Goal: Task Accomplishment & Management: Manage account settings

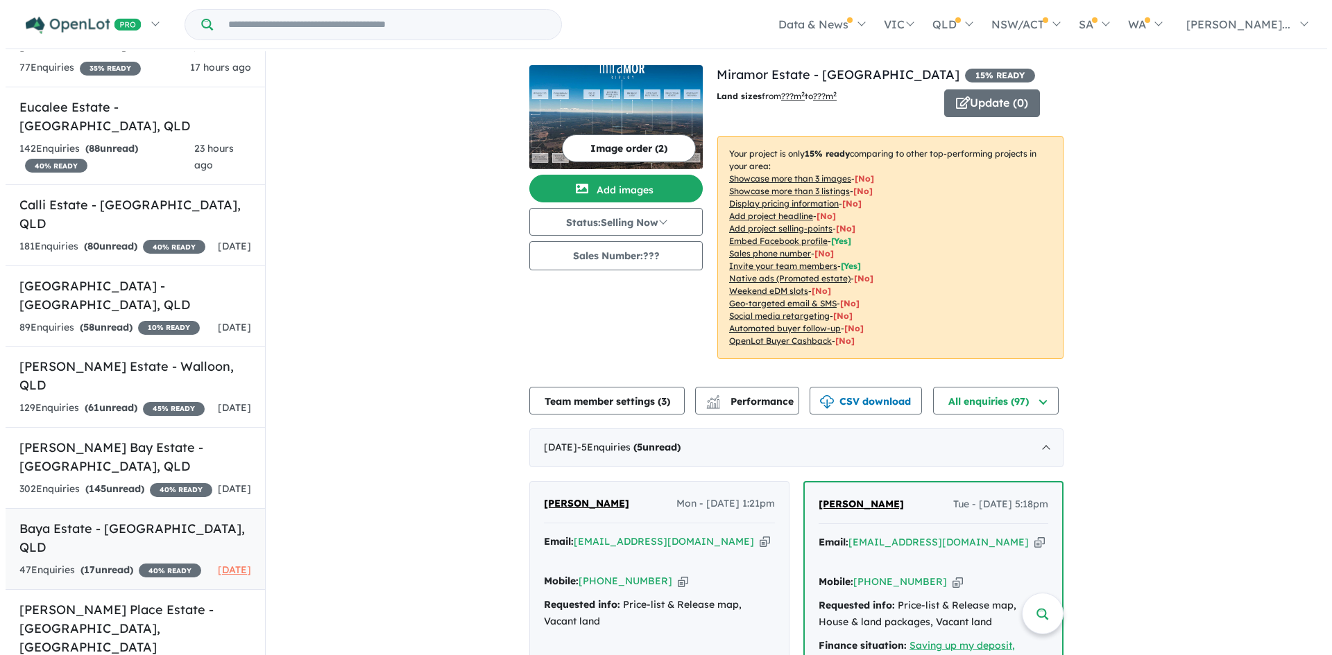
scroll to position [2, 0]
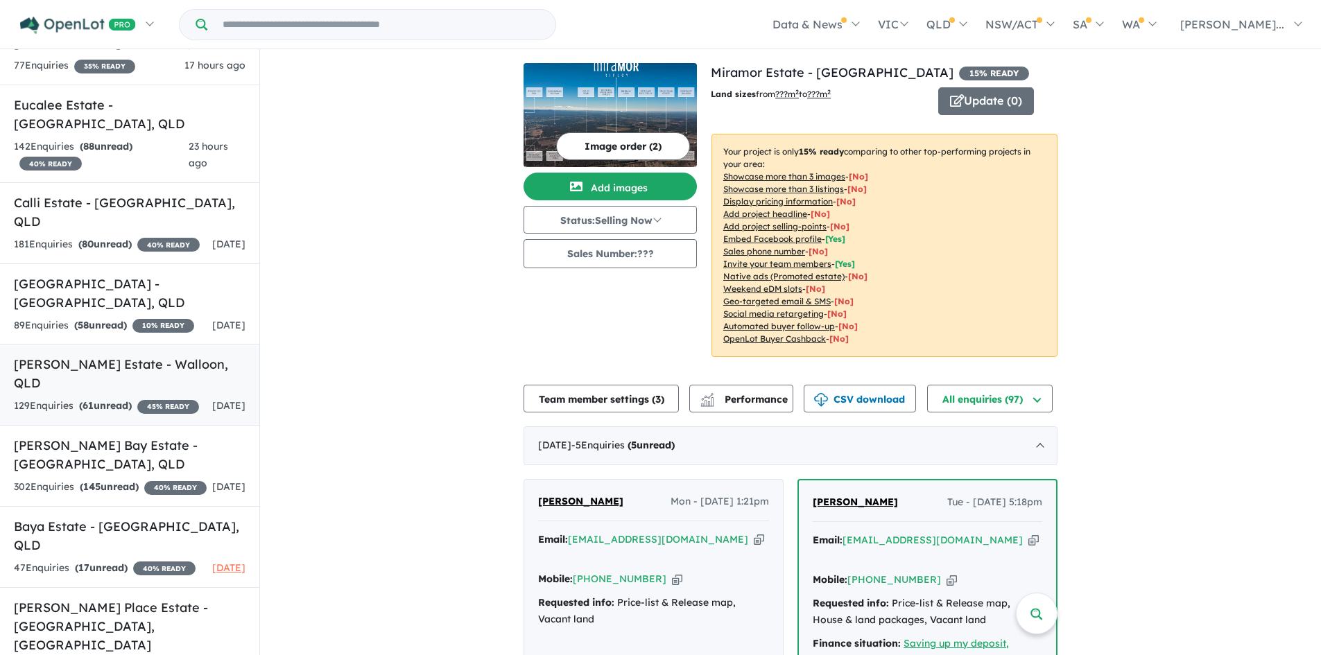
click at [92, 398] on div "129 Enquir ies ( 61 unread) 45 % READY" at bounding box center [106, 406] width 185 height 17
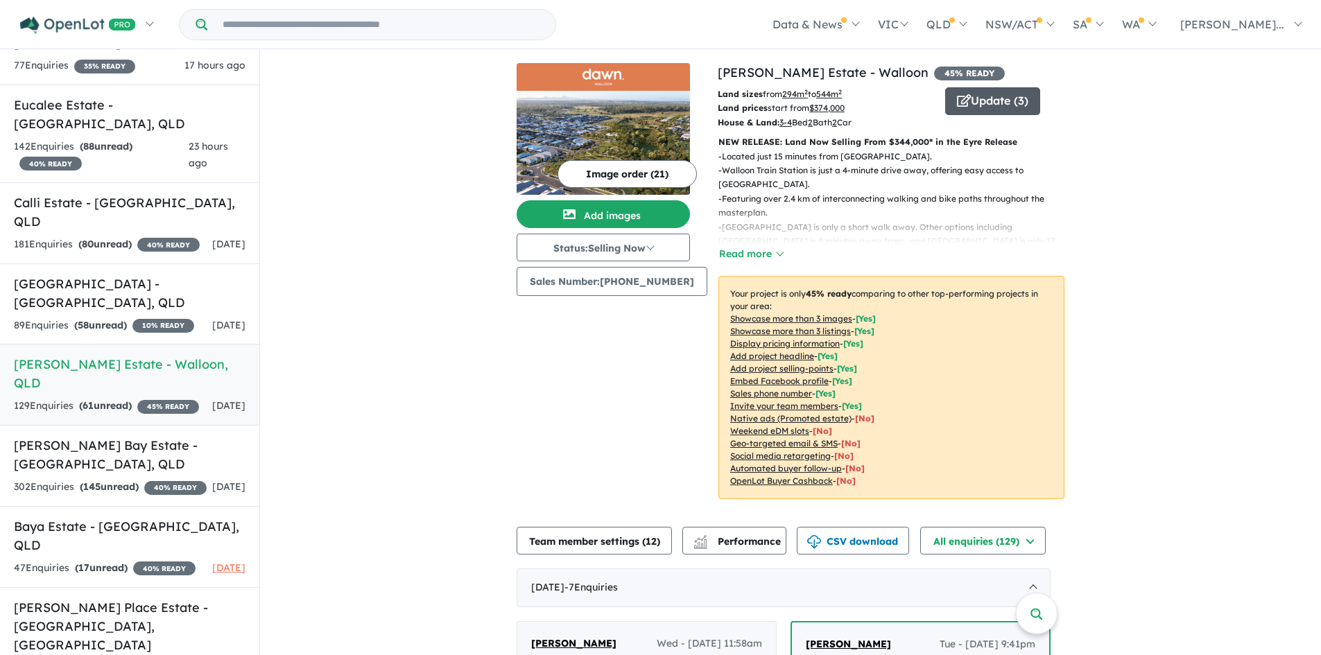
click at [981, 103] on button "Update ( 3 )" at bounding box center [992, 101] width 95 height 28
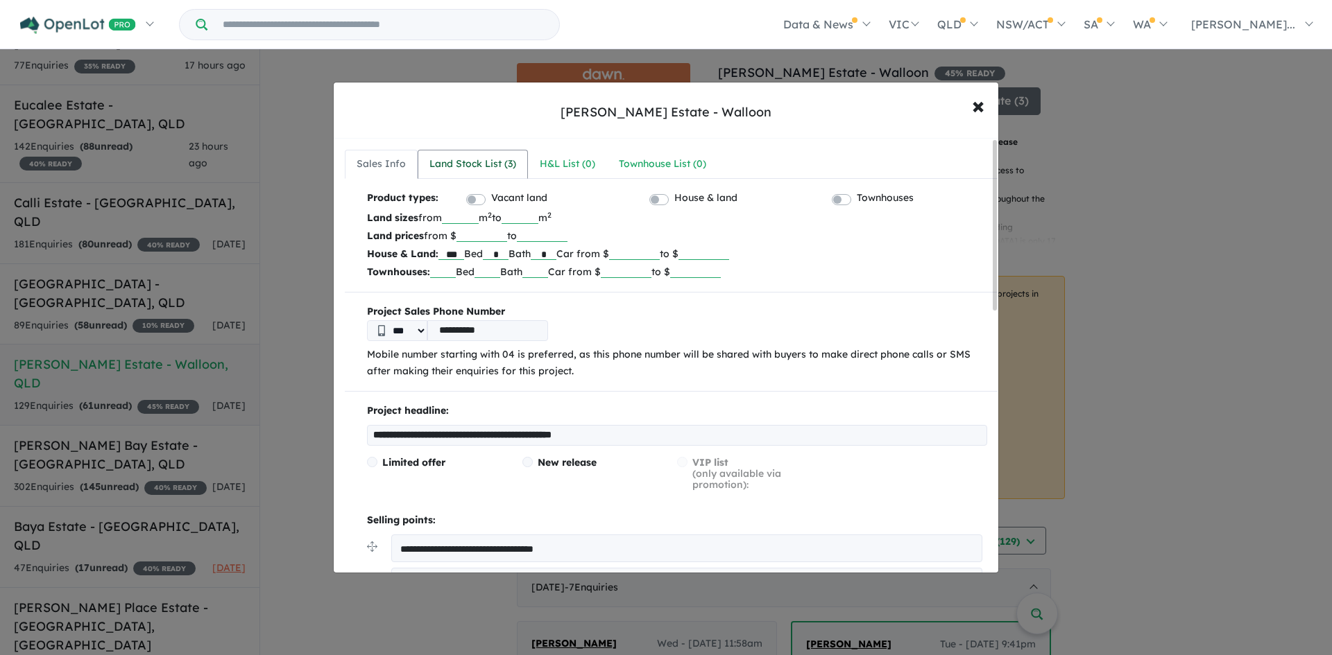
click at [511, 159] on div "Land Stock List ( 3 )" at bounding box center [472, 164] width 87 height 17
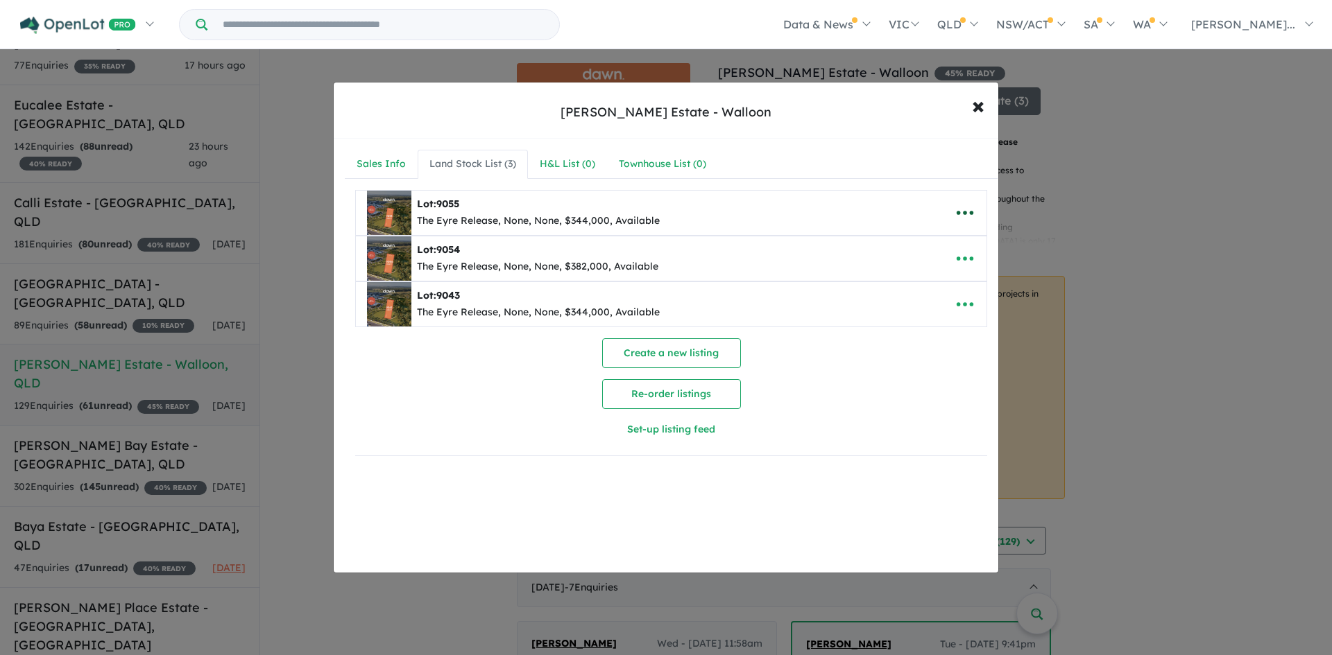
click at [955, 207] on icon "button" at bounding box center [964, 213] width 21 height 21
click at [943, 275] on link "Remove" at bounding box center [934, 279] width 103 height 32
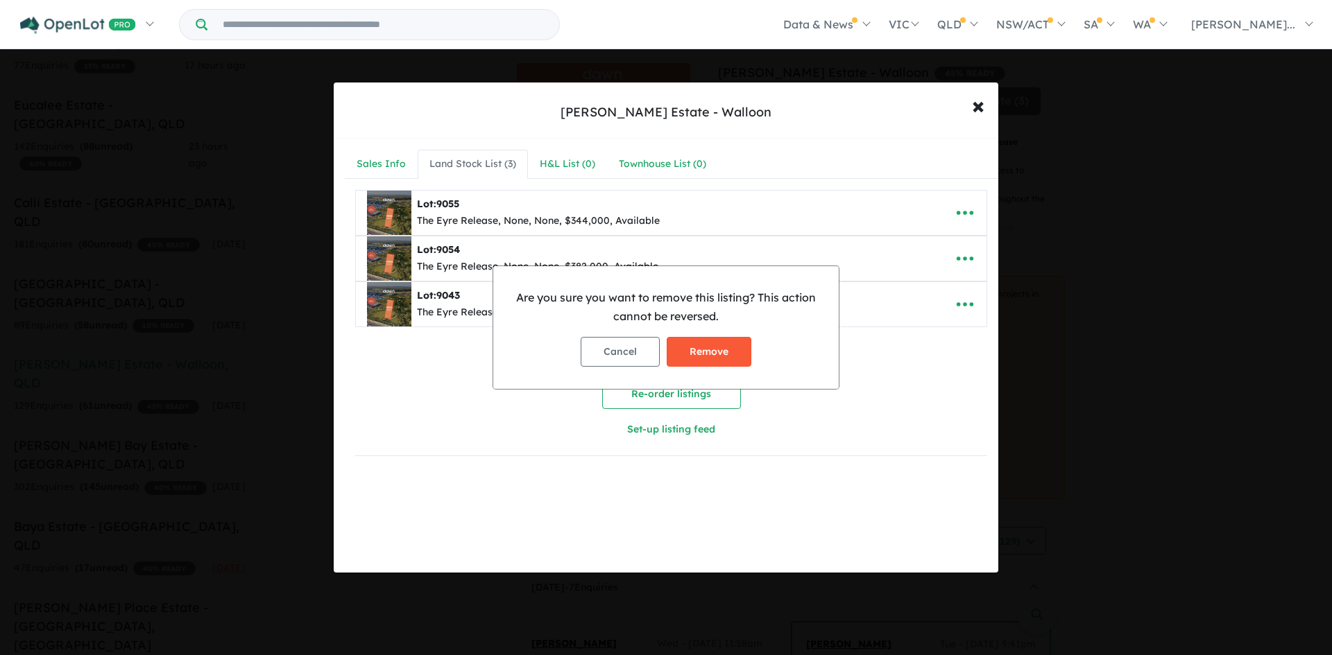
drag, startPoint x: 738, startPoint y: 365, endPoint x: 757, endPoint y: 350, distance: 23.7
click at [738, 364] on button "Remove" at bounding box center [709, 352] width 85 height 30
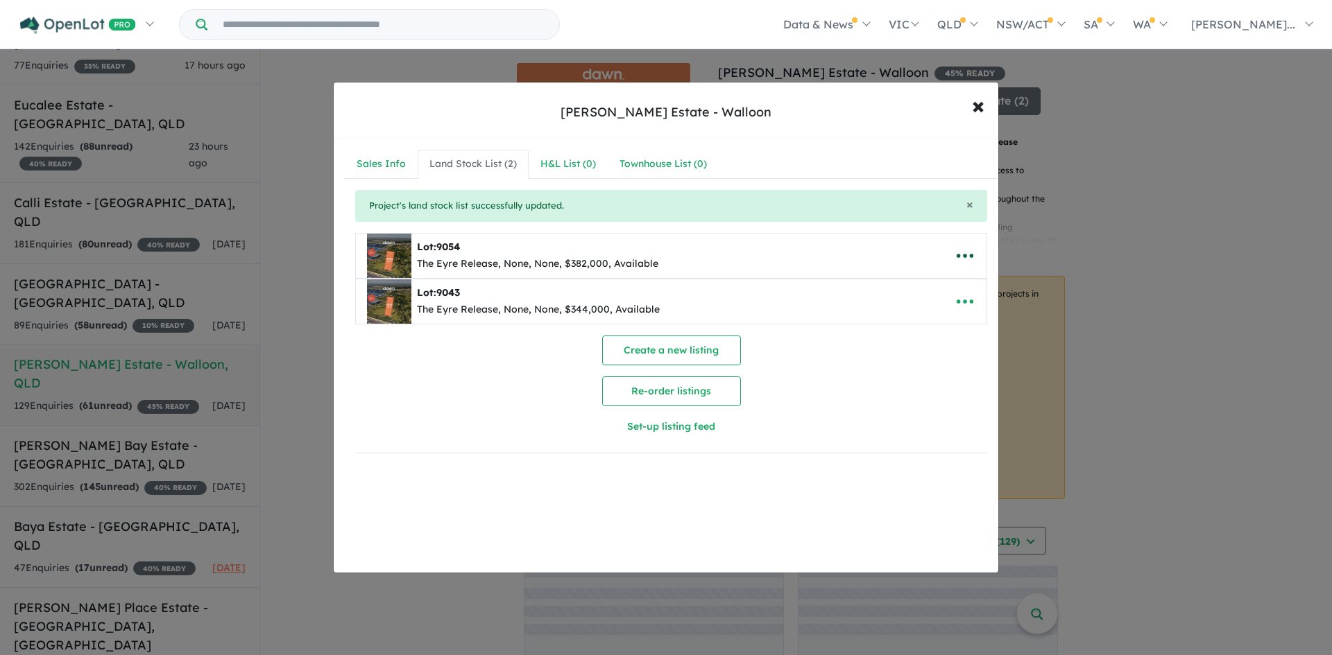
click at [963, 259] on icon "button" at bounding box center [964, 256] width 21 height 21
click at [923, 318] on link "Remove" at bounding box center [934, 322] width 103 height 32
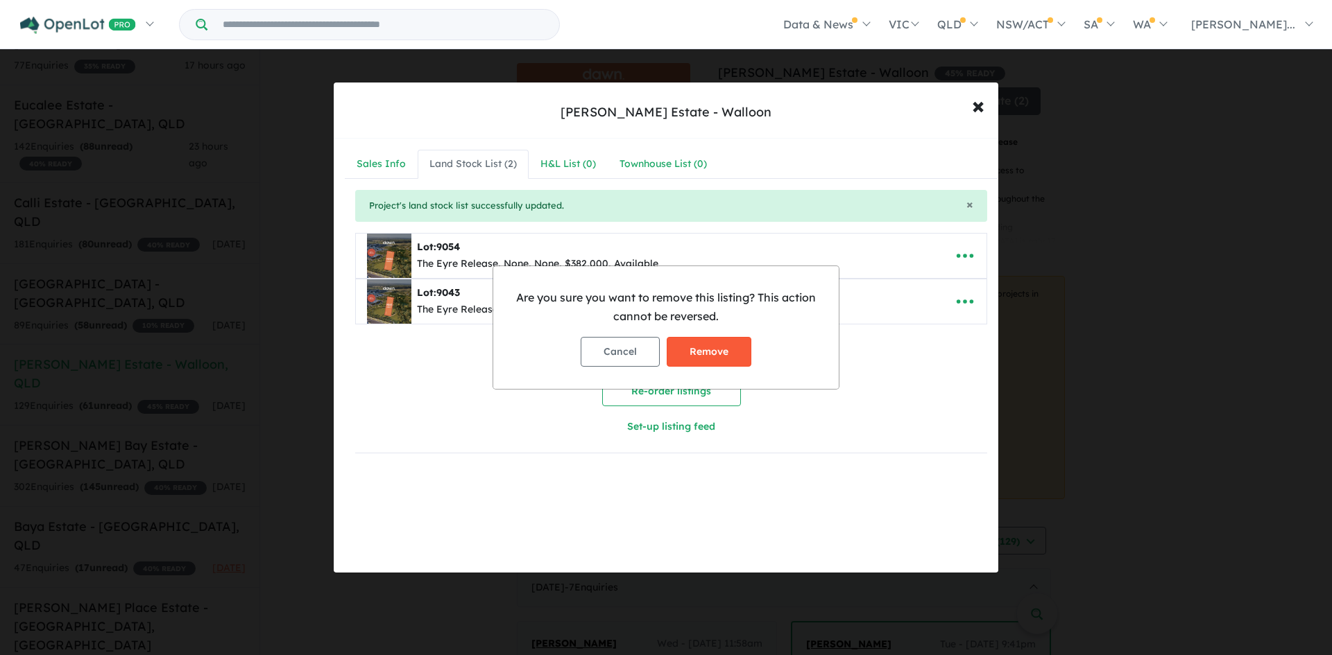
click at [720, 347] on button "Remove" at bounding box center [709, 352] width 85 height 30
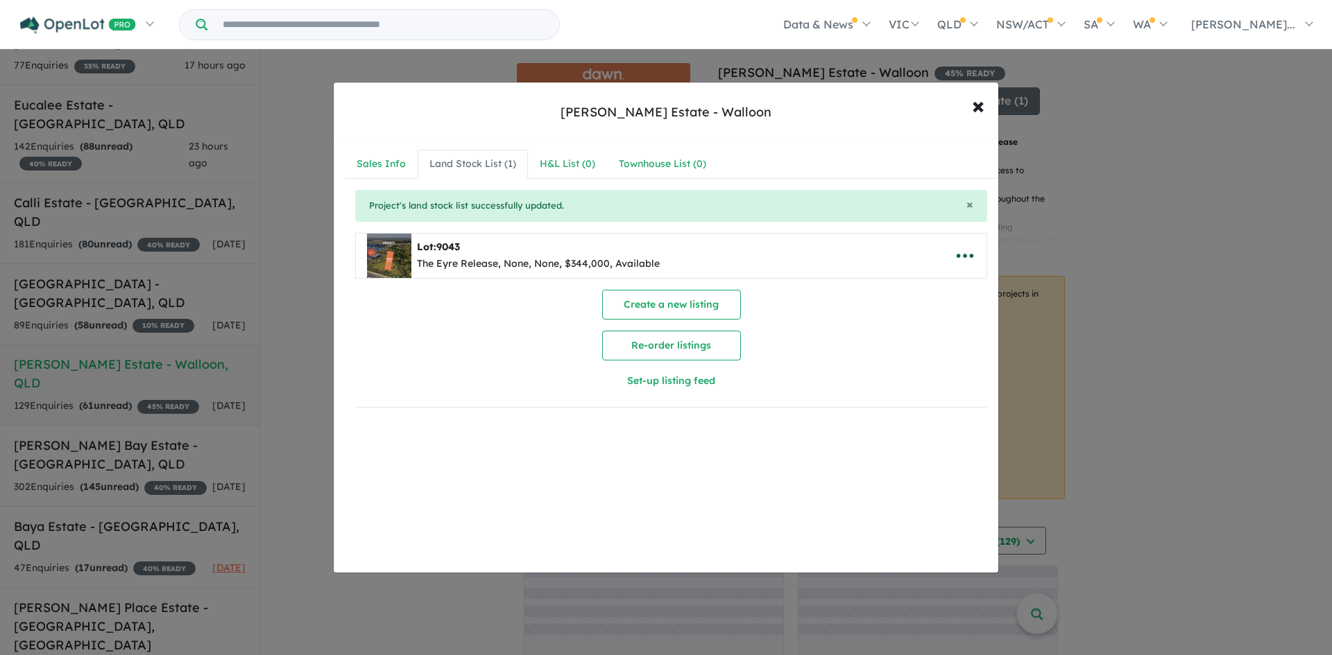
click at [956, 253] on icon "button" at bounding box center [964, 256] width 21 height 21
click at [903, 316] on link "Remove" at bounding box center [934, 322] width 103 height 32
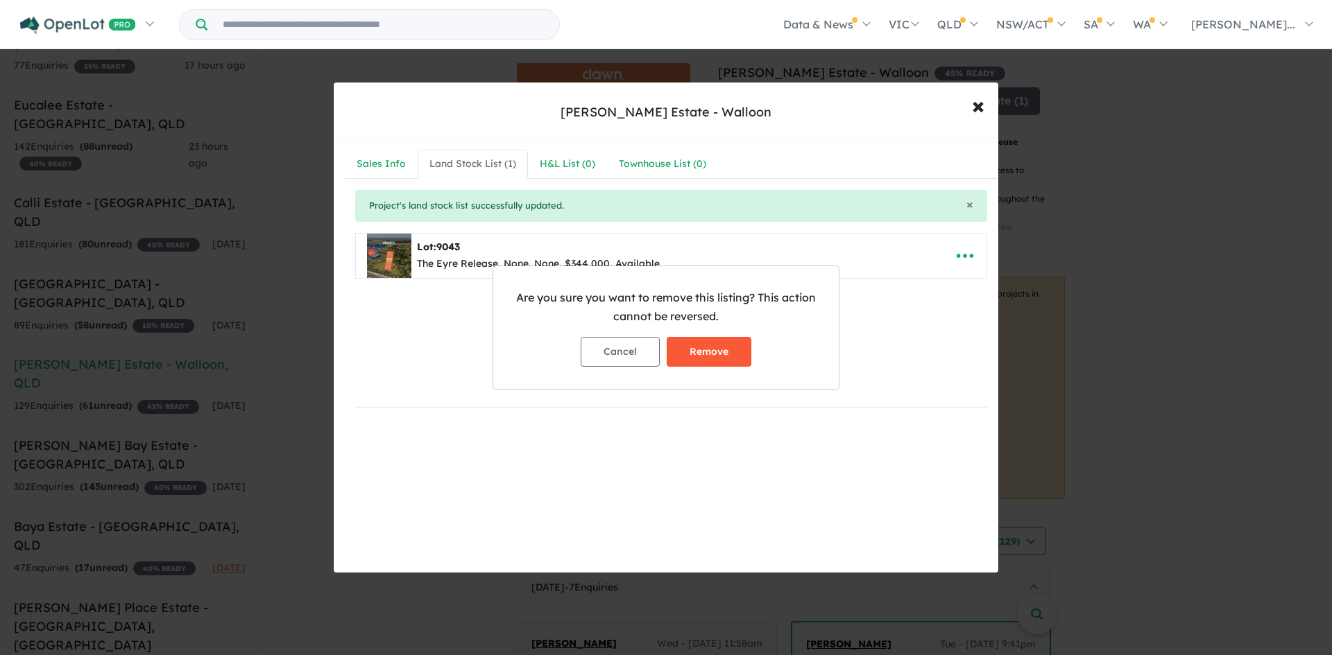
click at [710, 357] on button "Remove" at bounding box center [709, 352] width 85 height 30
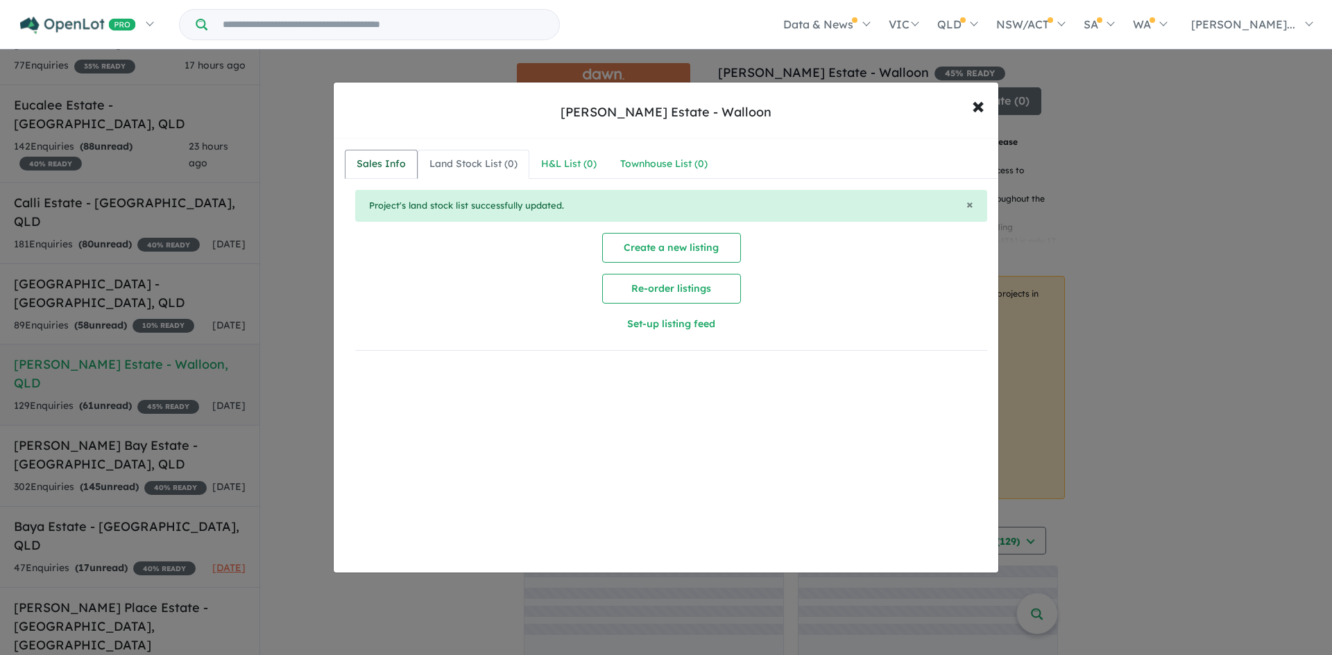
click at [366, 172] on div "Sales Info" at bounding box center [381, 164] width 49 height 17
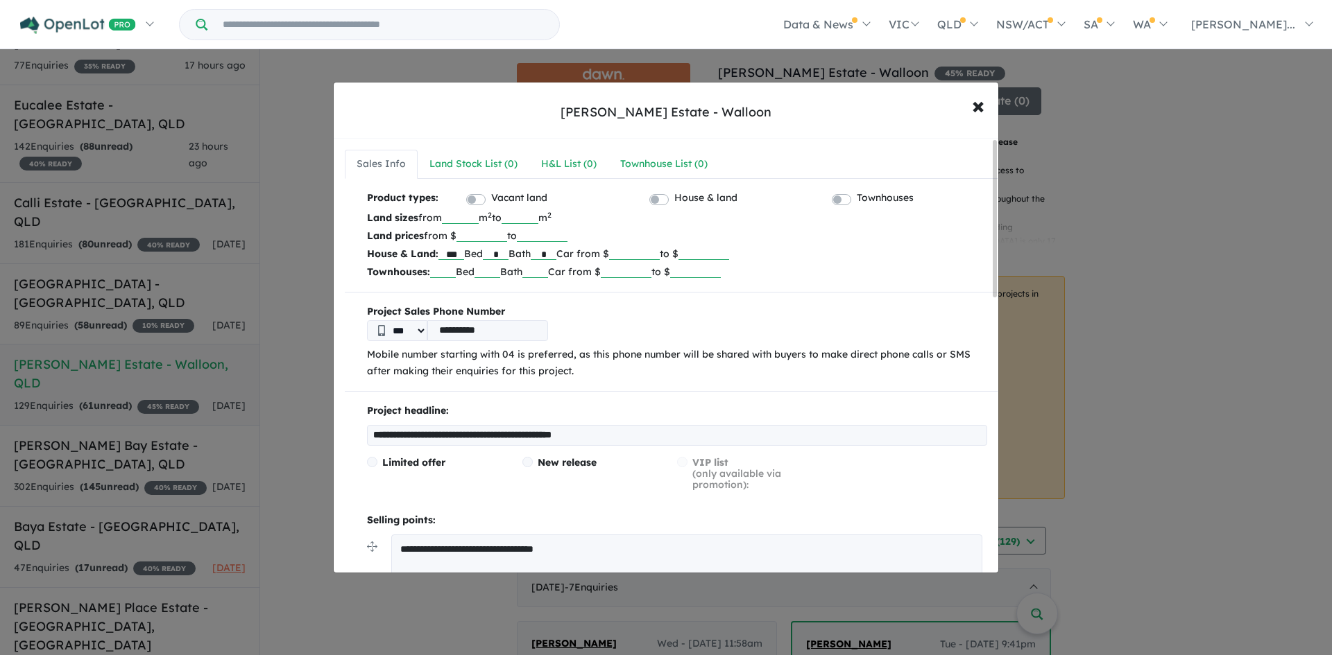
click at [678, 442] on input "**********" at bounding box center [677, 435] width 620 height 21
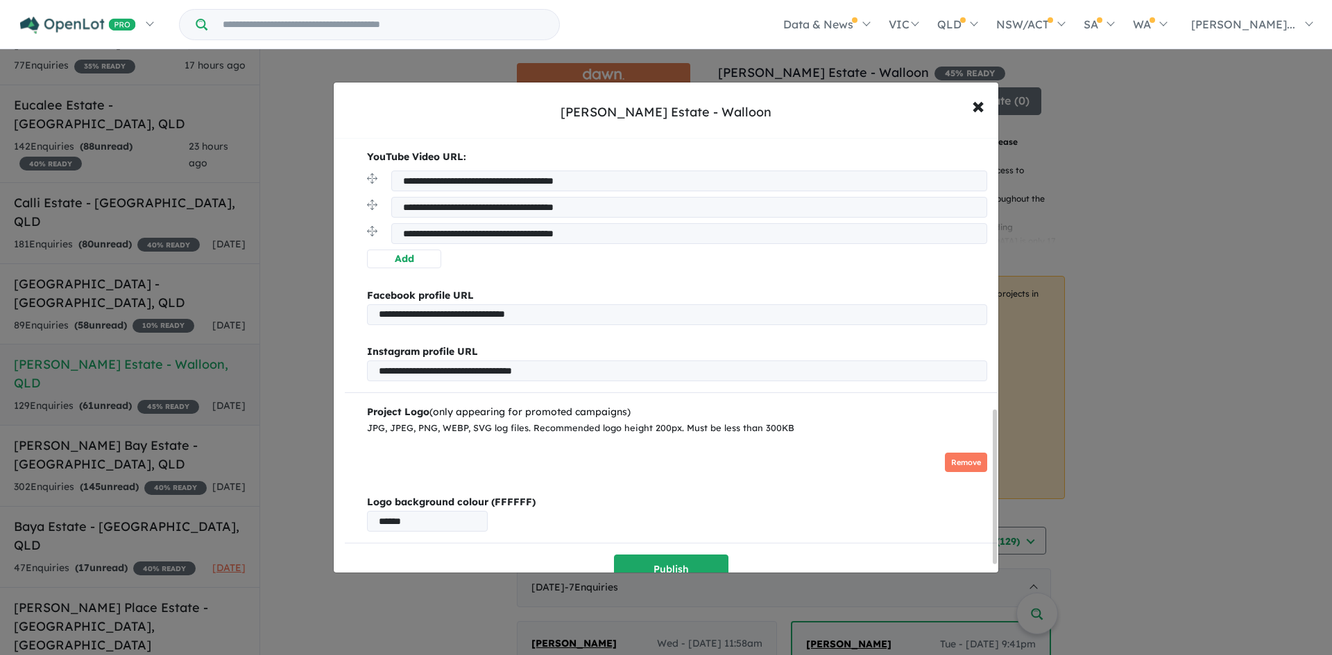
scroll to position [789, 0]
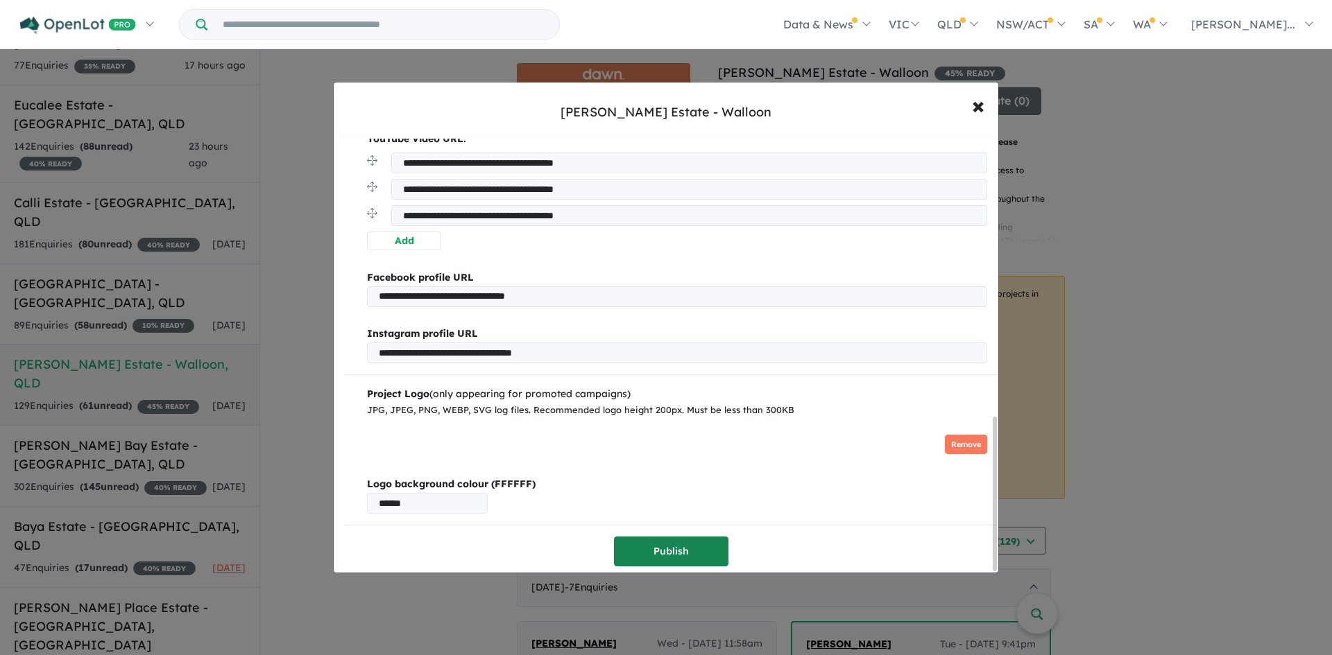
click at [644, 540] on button "Publish" at bounding box center [671, 552] width 114 height 30
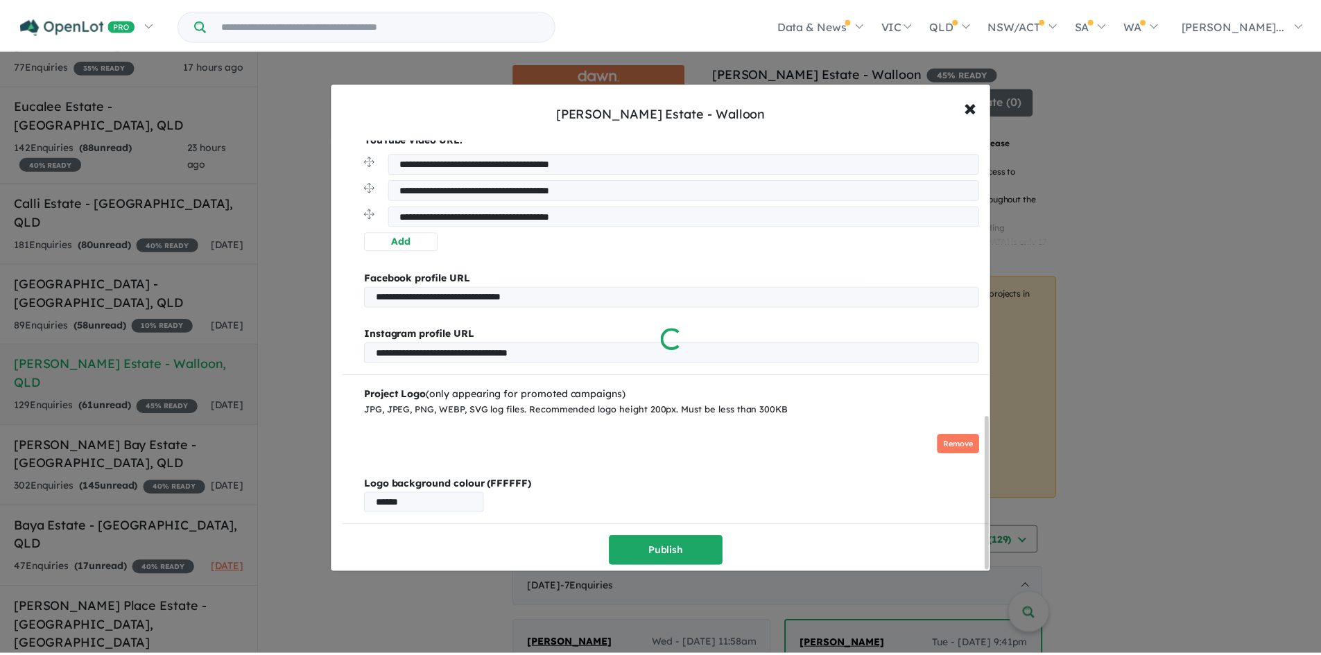
scroll to position [0, 0]
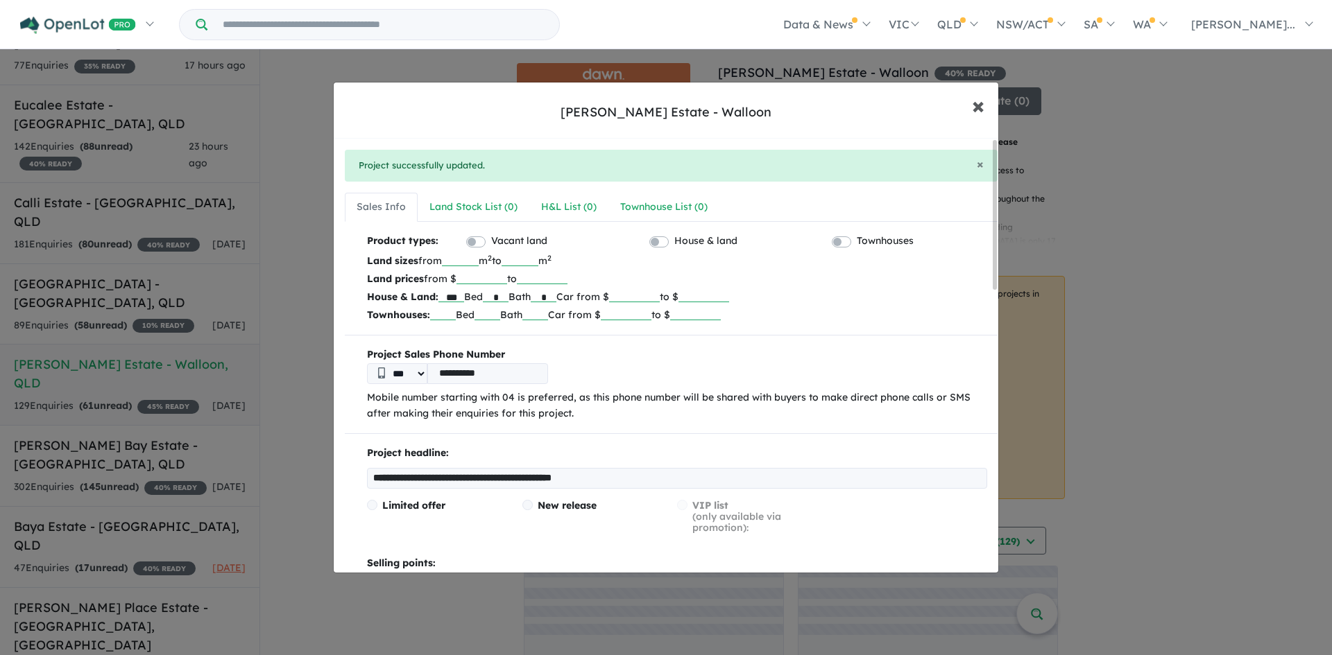
click at [977, 109] on span "×" at bounding box center [978, 105] width 12 height 30
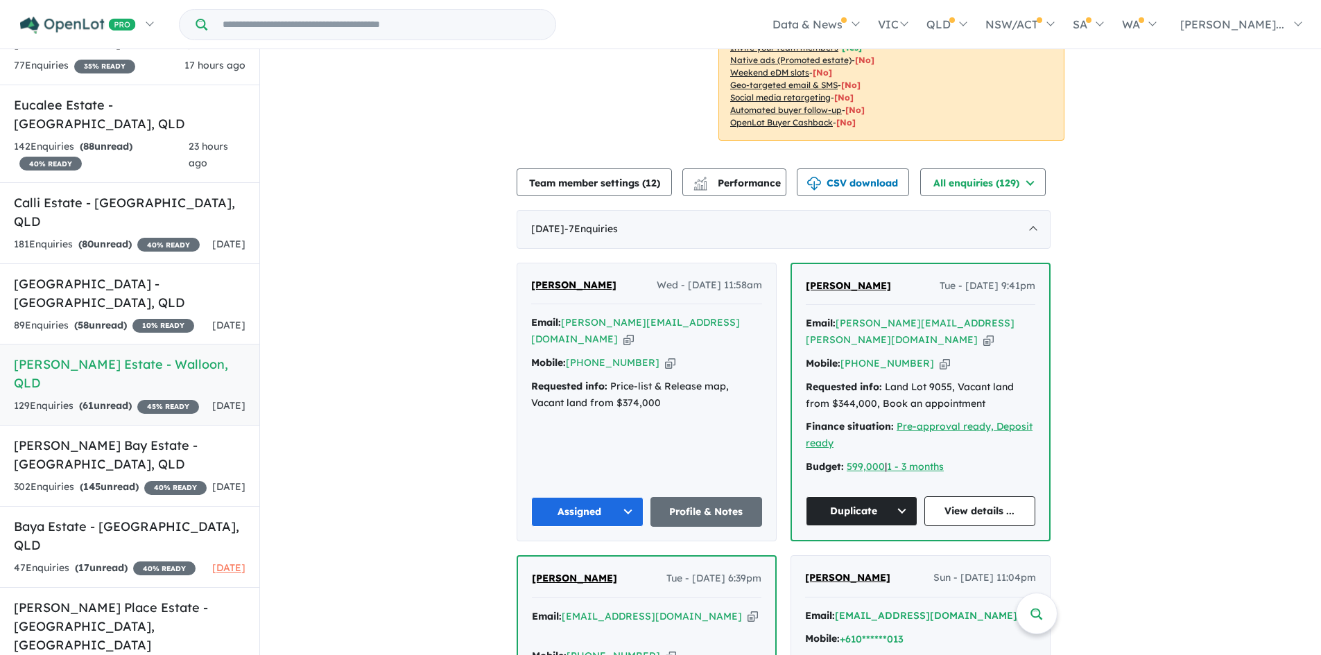
scroll to position [636, 0]
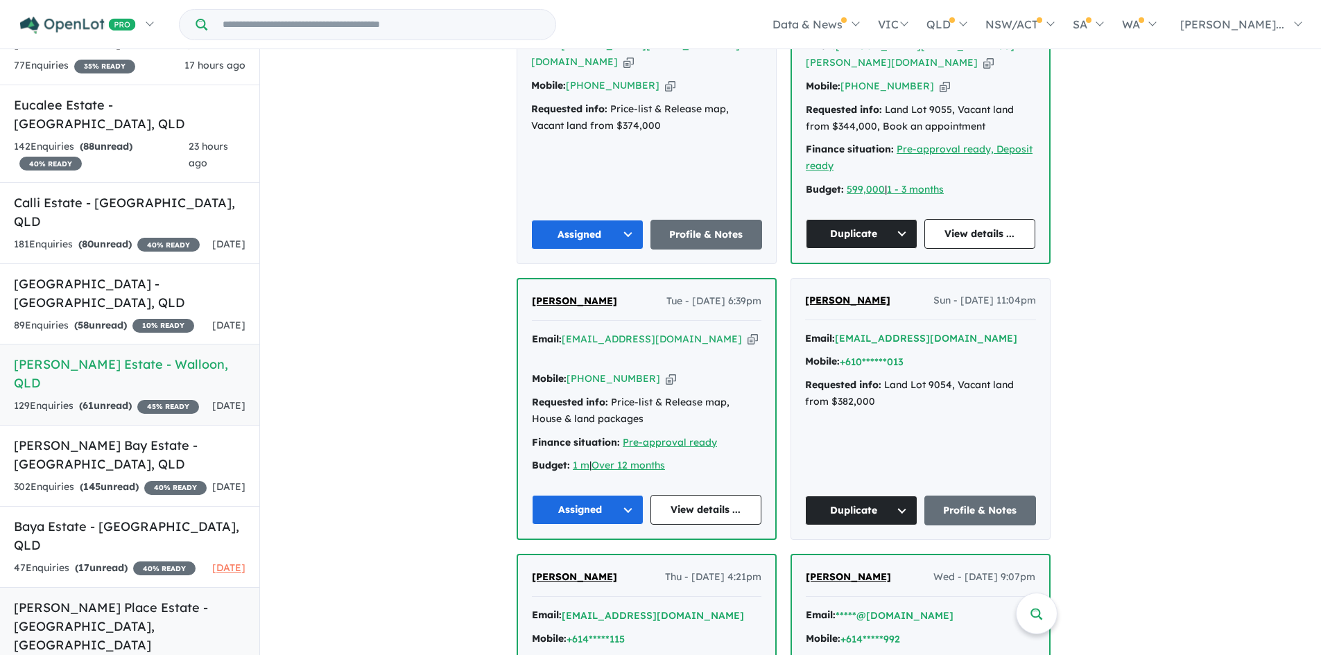
click at [144, 599] on h5 "McMahon's Place Estate - Echuca , VIC" at bounding box center [130, 627] width 232 height 56
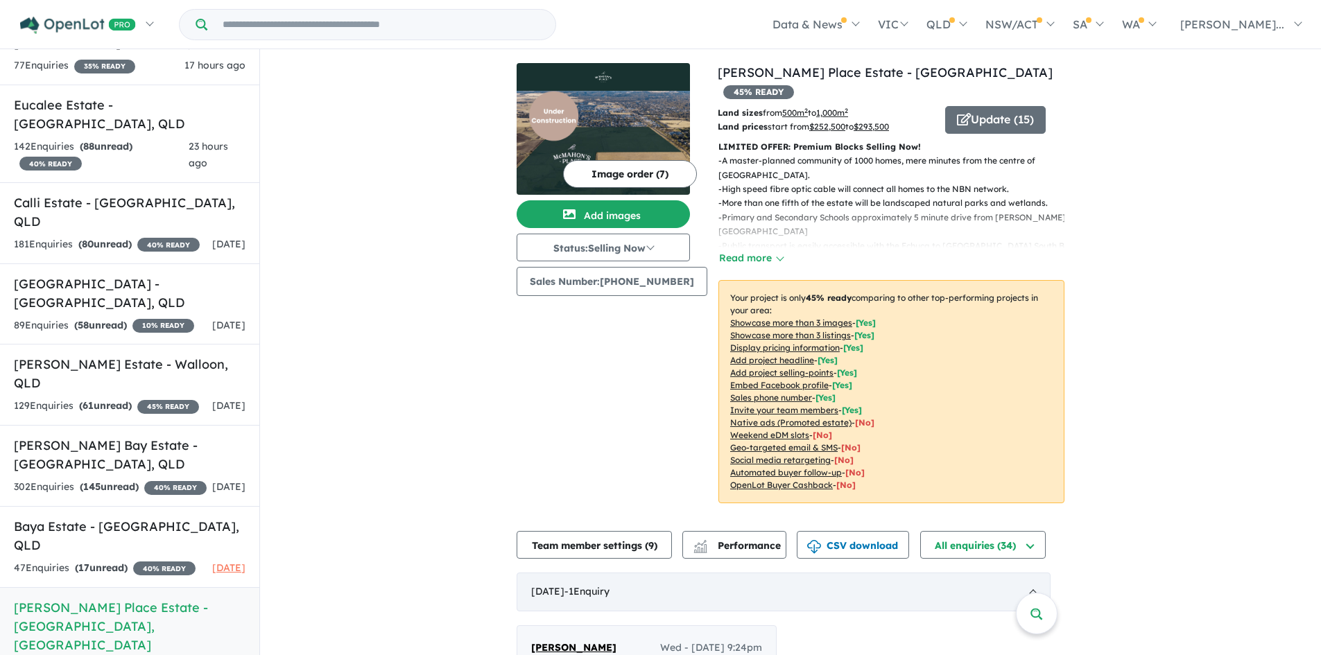
scroll to position [277, 0]
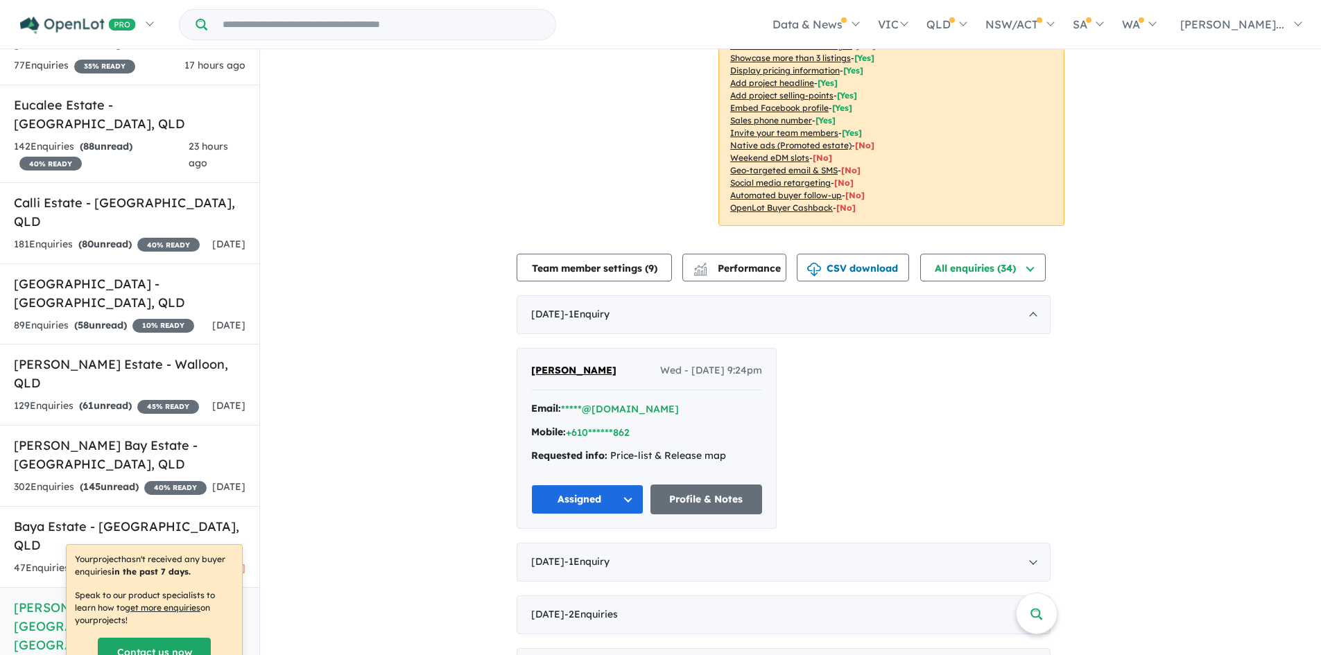
click at [135, 558] on p "Your project hasn't received any buyer enquiries in the past 7 days." at bounding box center [154, 566] width 159 height 25
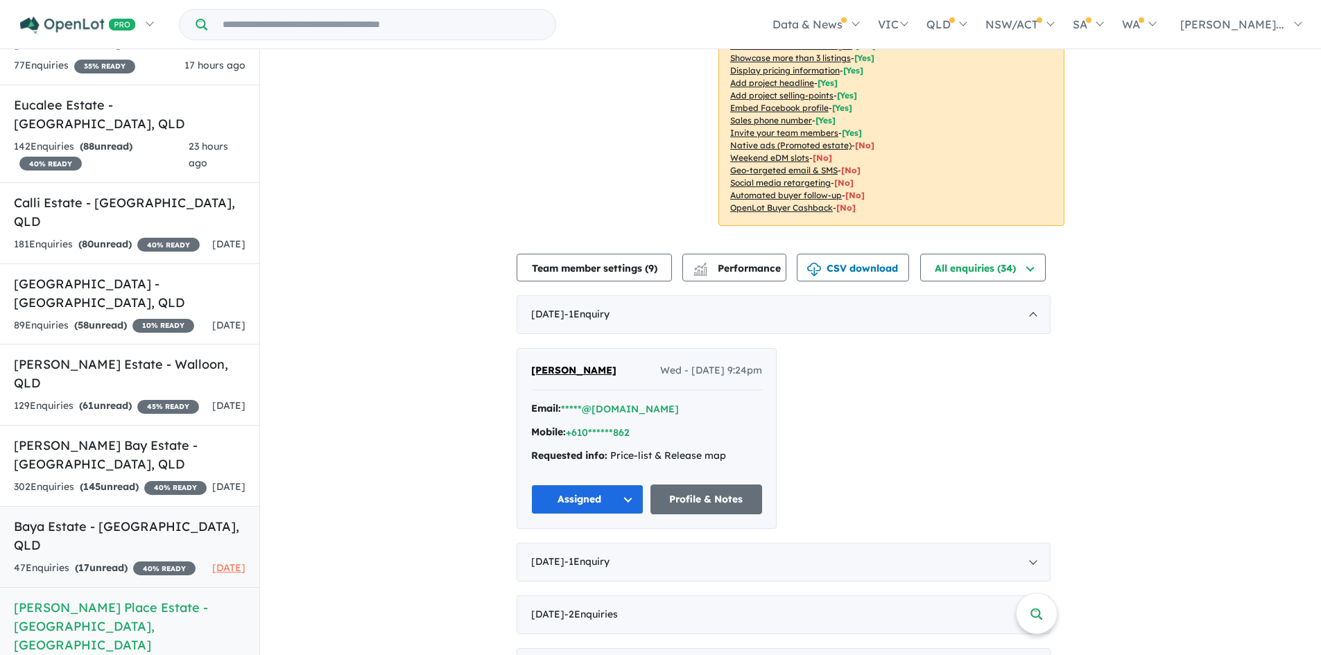
click at [143, 529] on link "Baya Estate - Redland Bay , QLD 47 Enquir ies ( 17 unread) 40 % READY 8 days ago" at bounding box center [129, 547] width 259 height 82
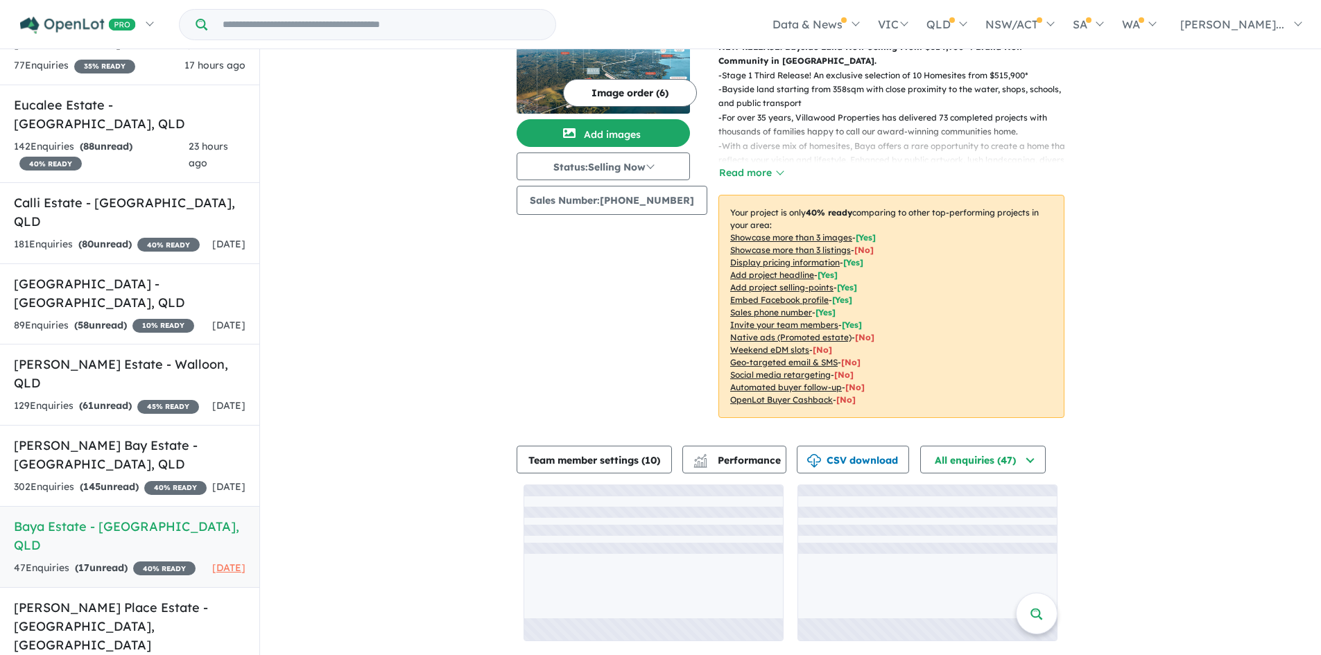
scroll to position [359, 0]
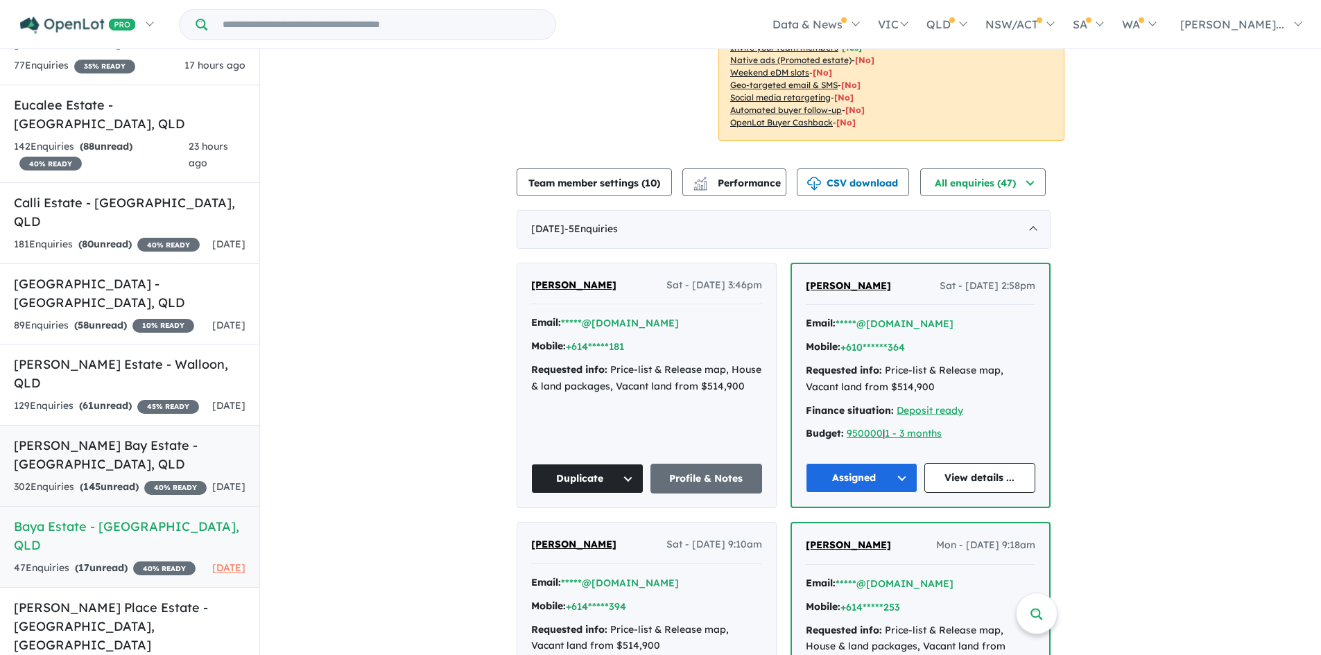
click at [91, 481] on span "145" at bounding box center [91, 487] width 17 height 12
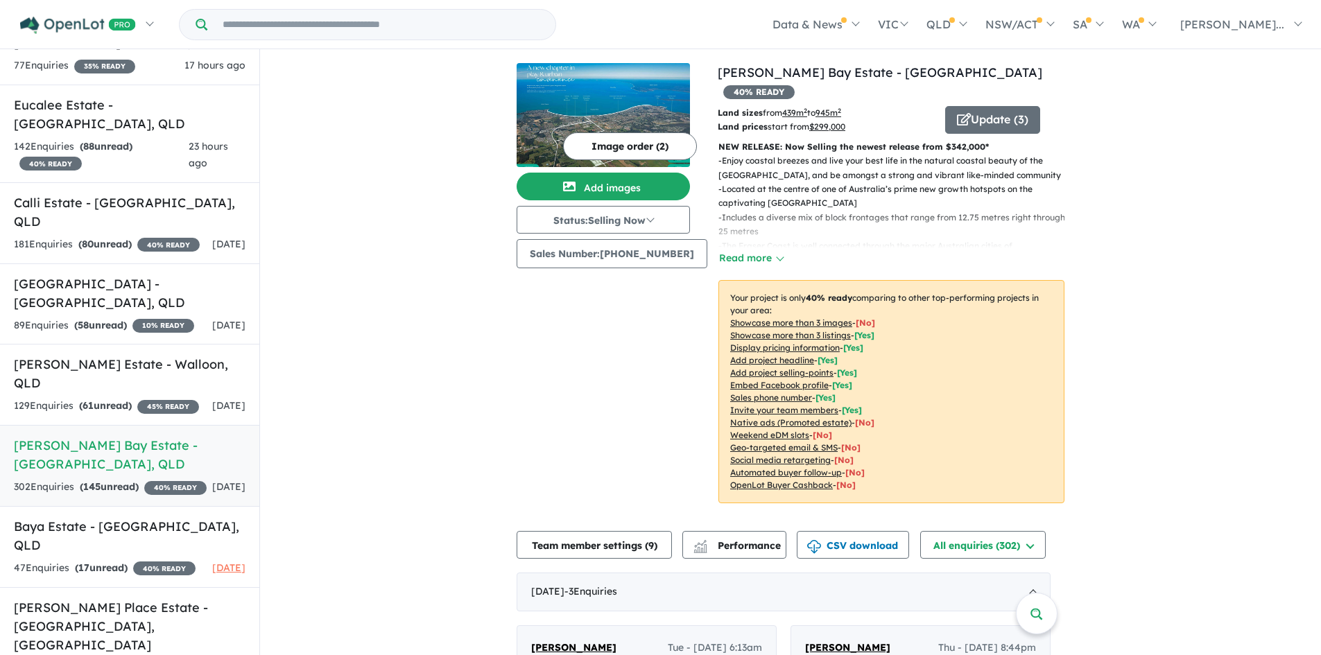
scroll to position [277, 0]
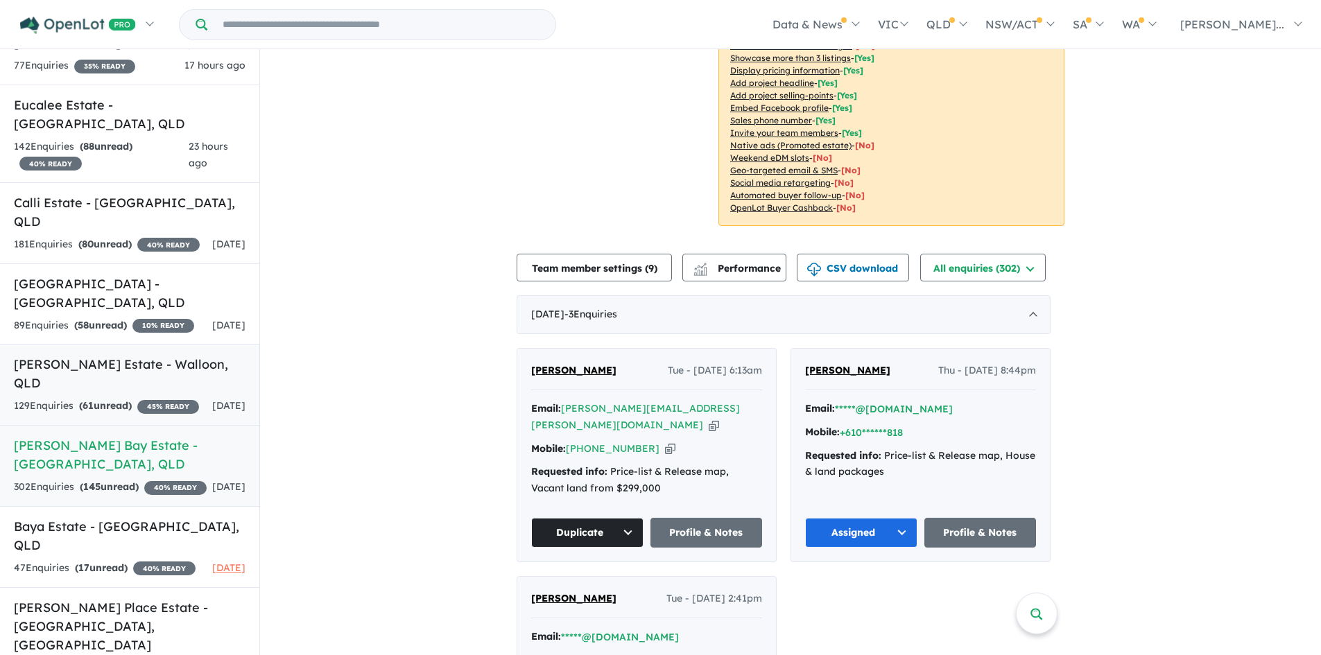
click at [138, 398] on div "129 Enquir ies ( 61 unread) 45 % READY" at bounding box center [106, 406] width 185 height 17
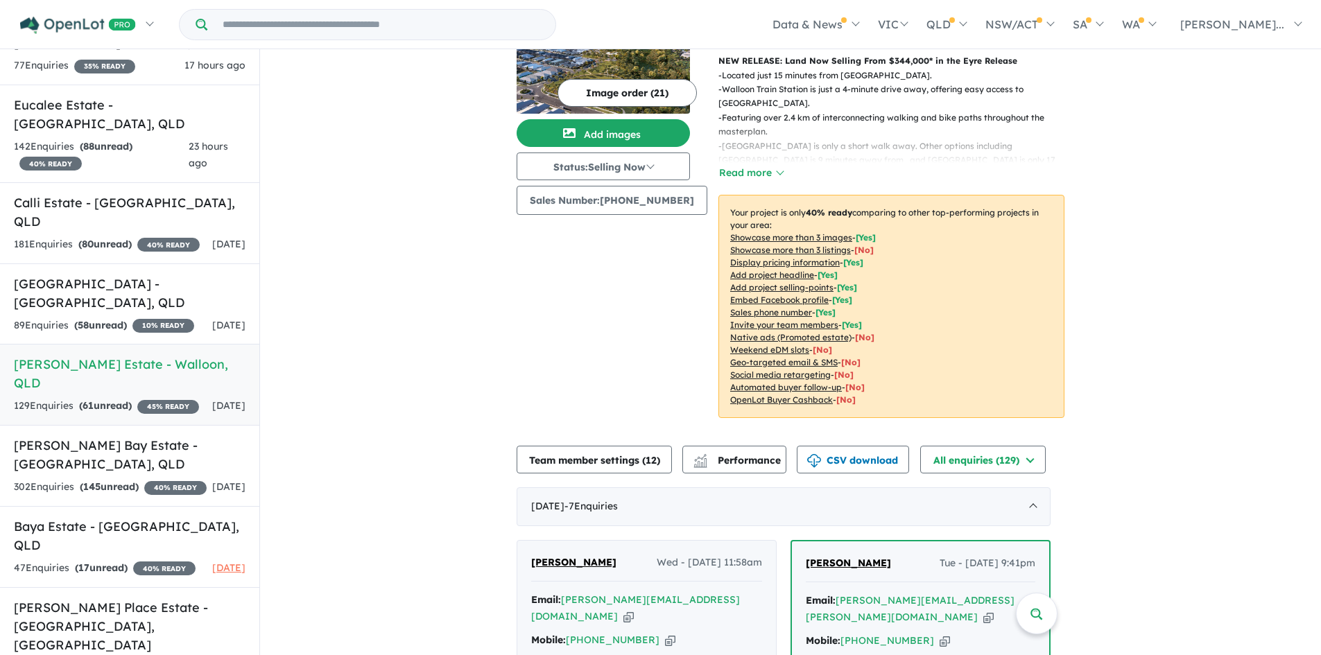
scroll to position [359, 0]
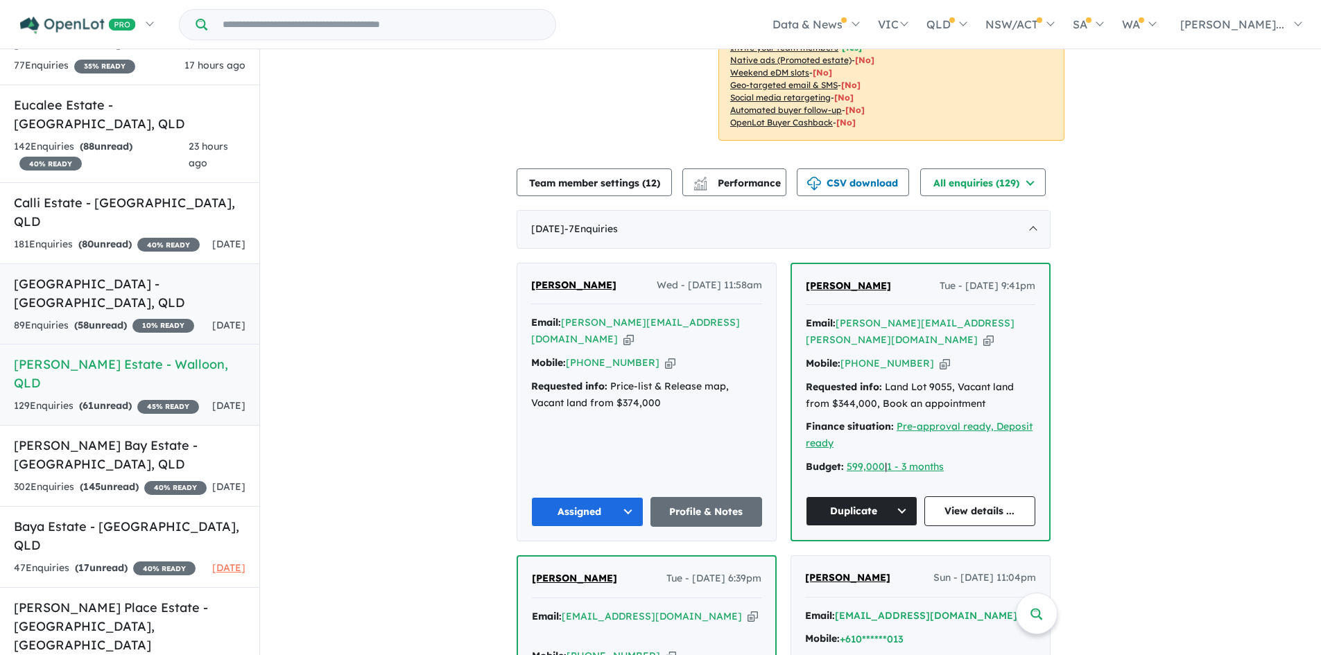
click at [119, 319] on strong "( 58 unread)" at bounding box center [100, 325] width 53 height 12
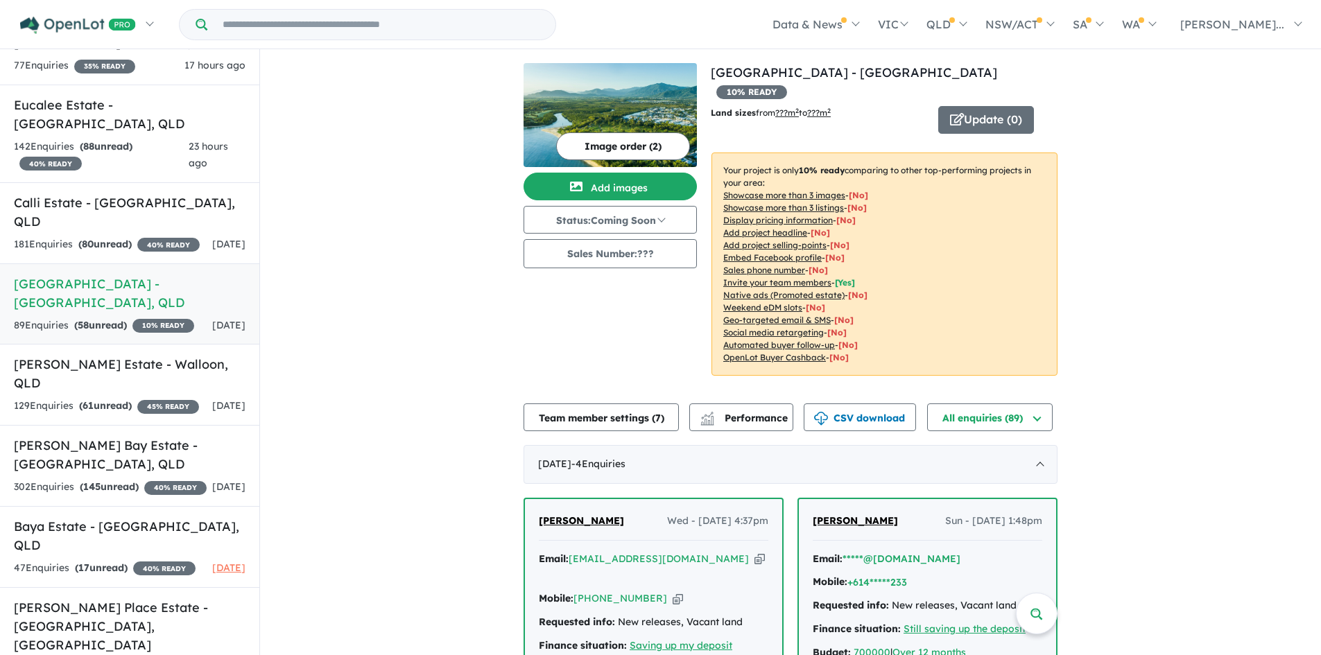
scroll to position [277, 0]
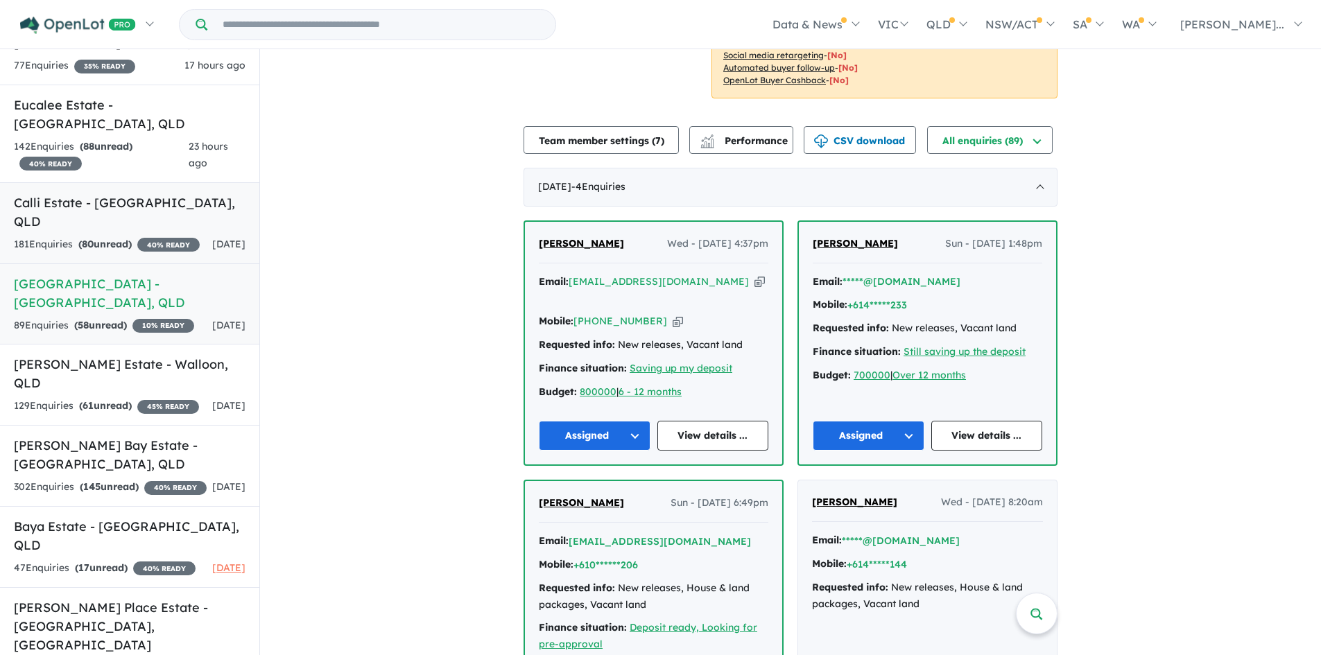
click at [118, 182] on link "Calli Estate - Upper Coomera , QLD 181 Enquir ies ( 80 unread) 40 % READY 1 day…" at bounding box center [129, 223] width 259 height 82
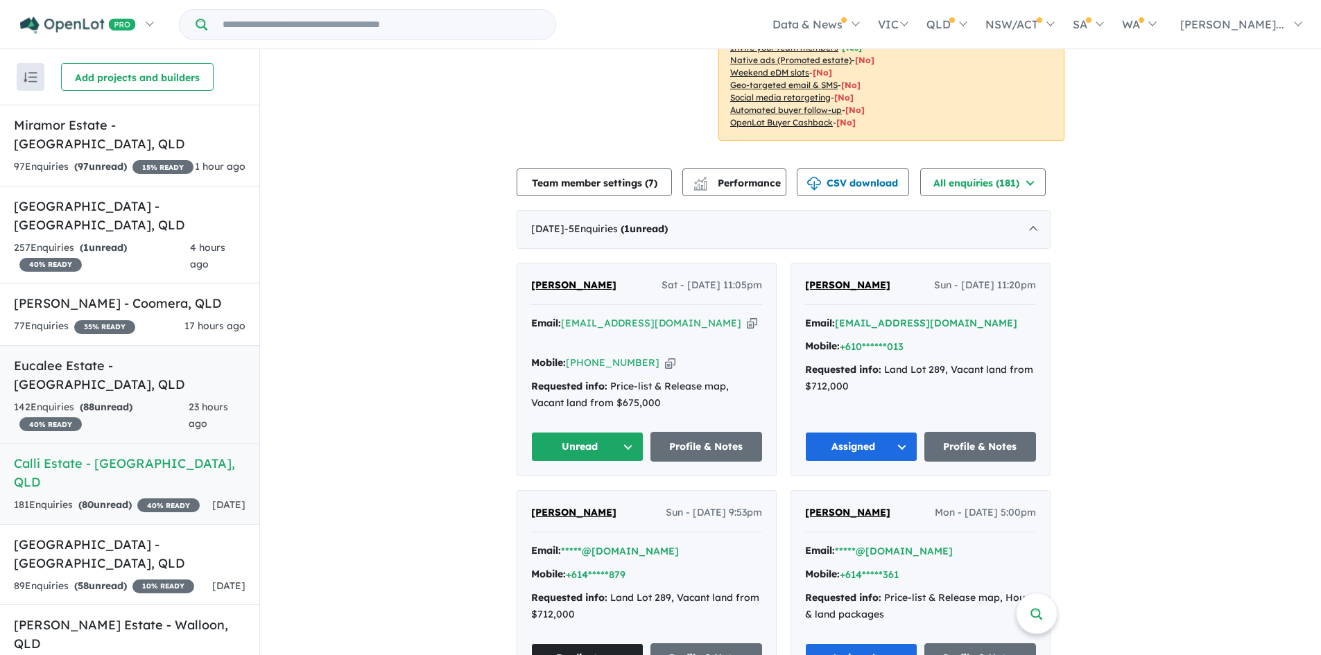
click at [162, 400] on div "142 Enquir ies ( 88 unread) 40 % READY" at bounding box center [101, 416] width 175 height 33
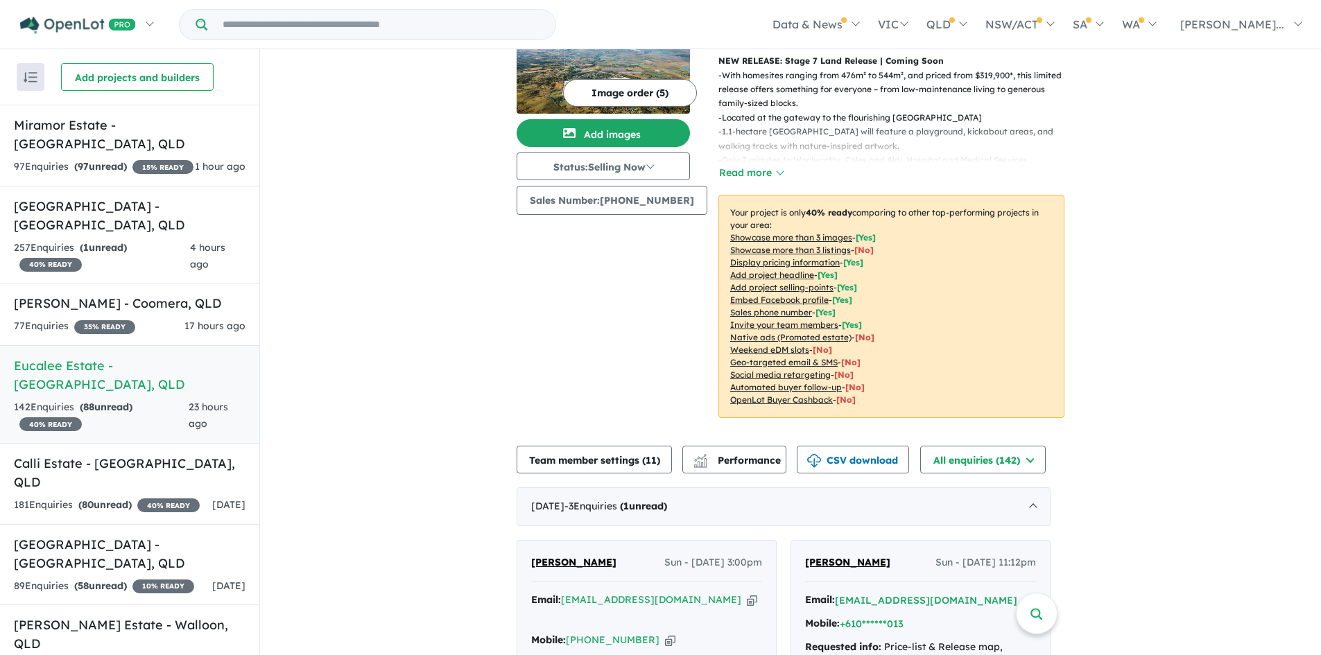
scroll to position [359, 0]
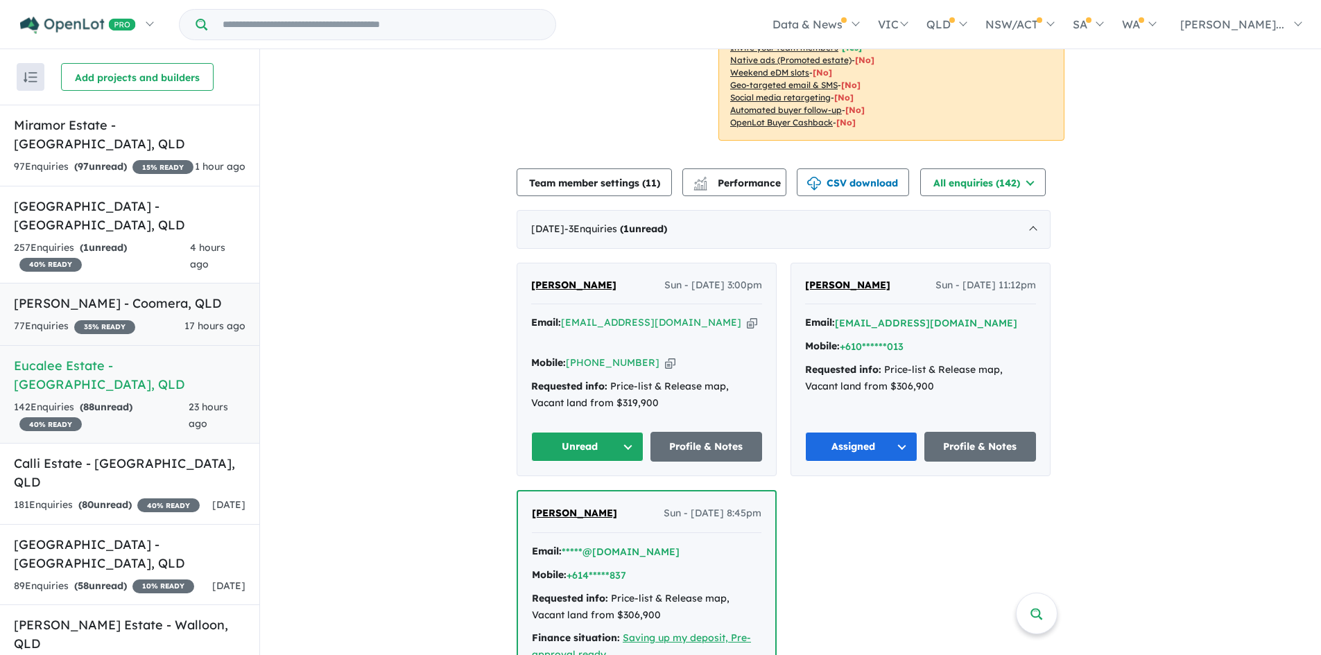
click at [138, 294] on h5 "Novella Waters - Coomera , QLD" at bounding box center [130, 303] width 232 height 19
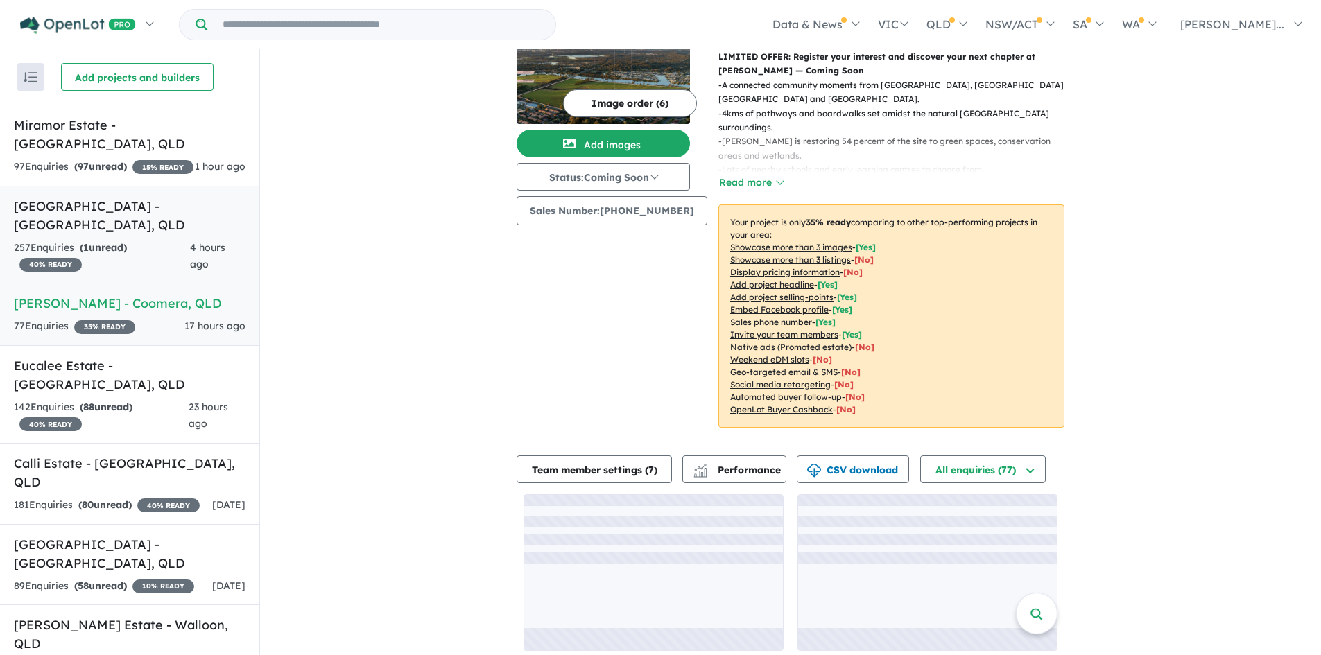
click at [130, 216] on link "Bellevue Estate - Ripley , QLD 257 Enquir ies ( 1 unread) 40 % READY 4 hours ago" at bounding box center [129, 235] width 259 height 98
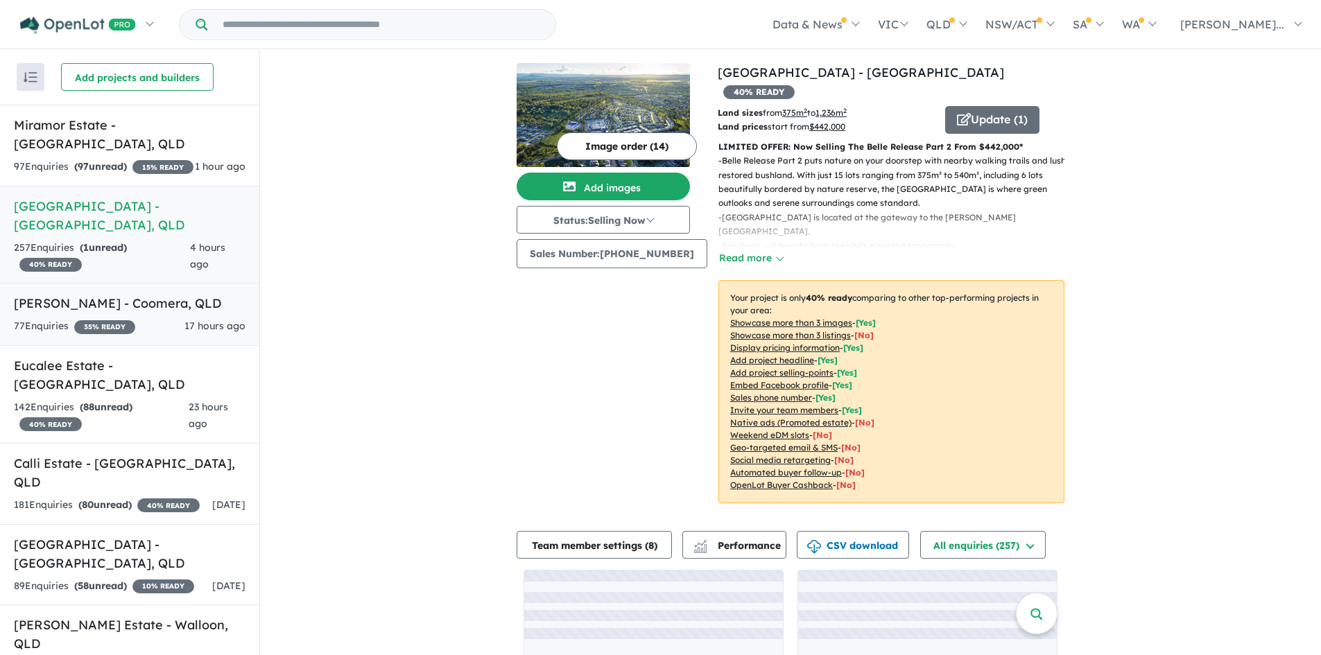
click at [148, 318] on div "77 Enquir ies ( 0 unread) 35 % READY 17 hours ago" at bounding box center [130, 326] width 232 height 17
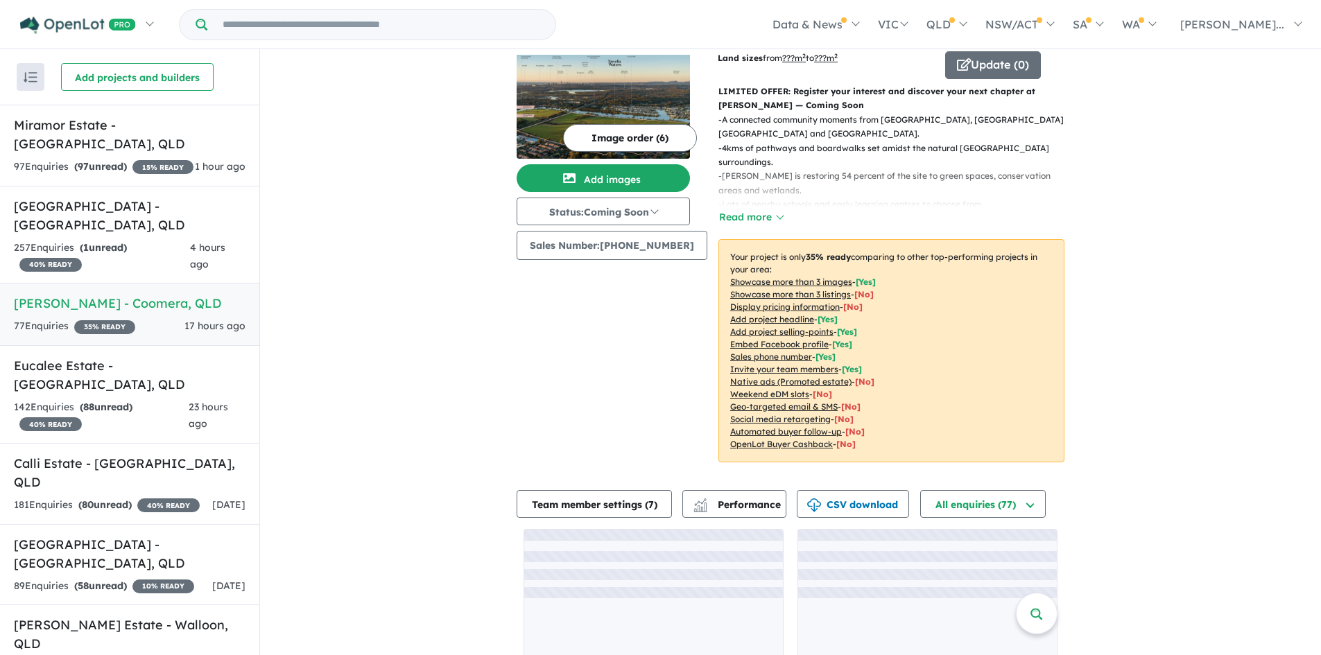
scroll to position [71, 0]
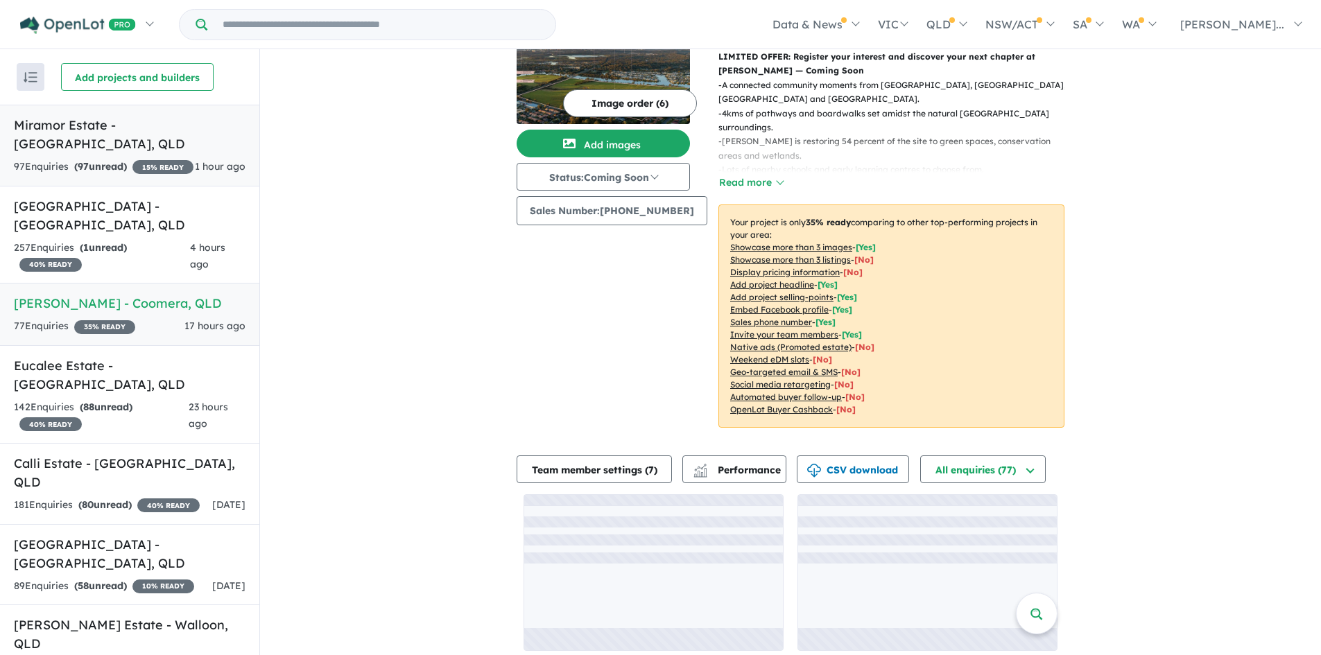
click at [115, 126] on h5 "Miramor Estate - Ripley , QLD" at bounding box center [130, 134] width 232 height 37
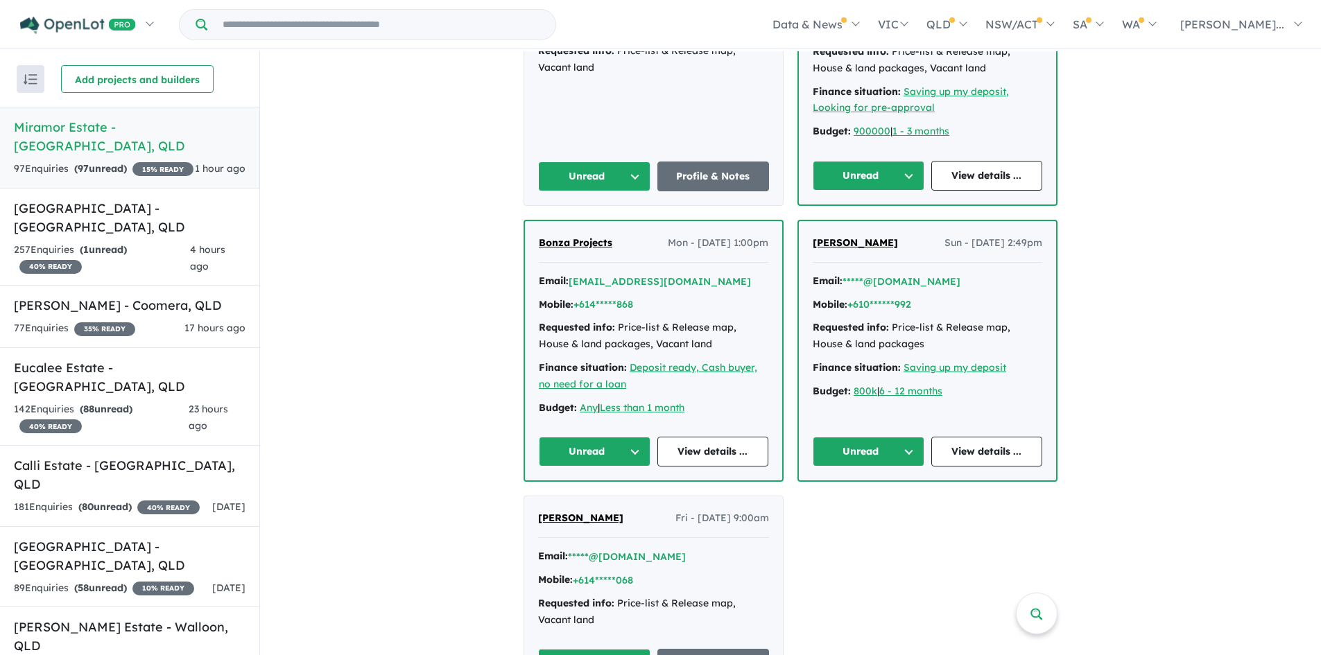
scroll to position [555, 0]
click at [148, 242] on div "257 Enquir ies ( 1 unread) 40 % READY" at bounding box center [102, 258] width 176 height 33
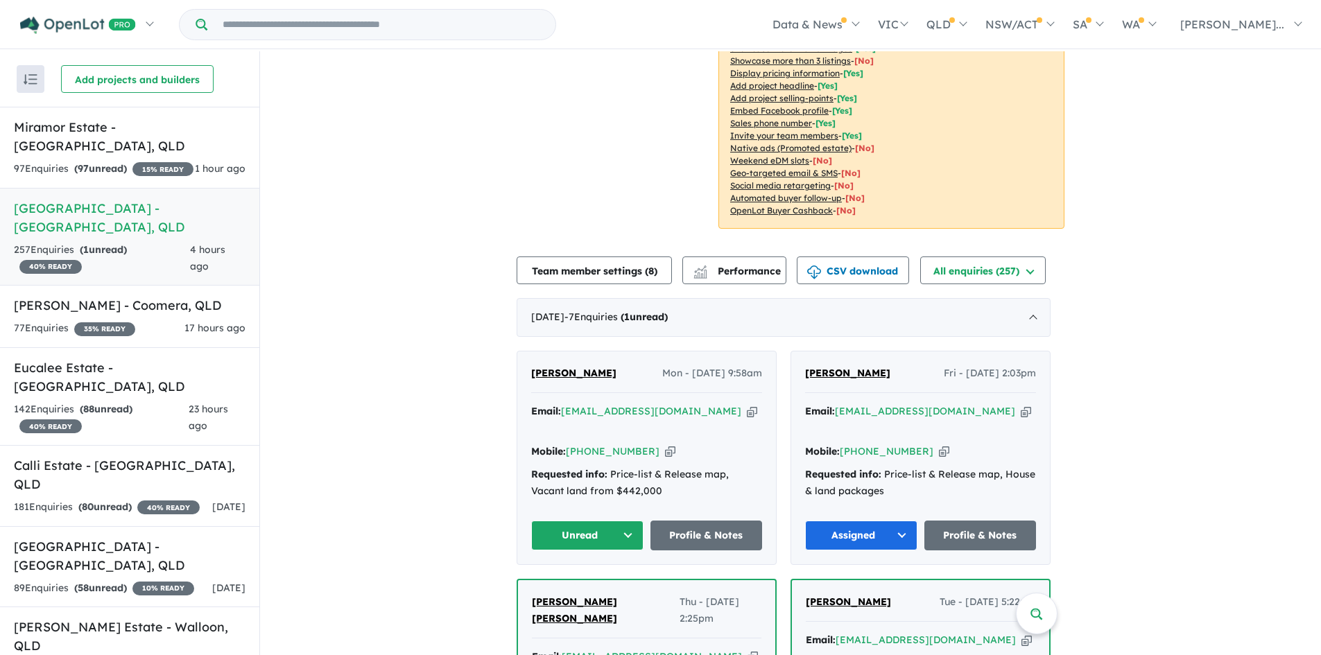
scroll to position [277, 0]
click at [164, 296] on h5 "Novella Waters - Coomera , QLD" at bounding box center [130, 305] width 232 height 19
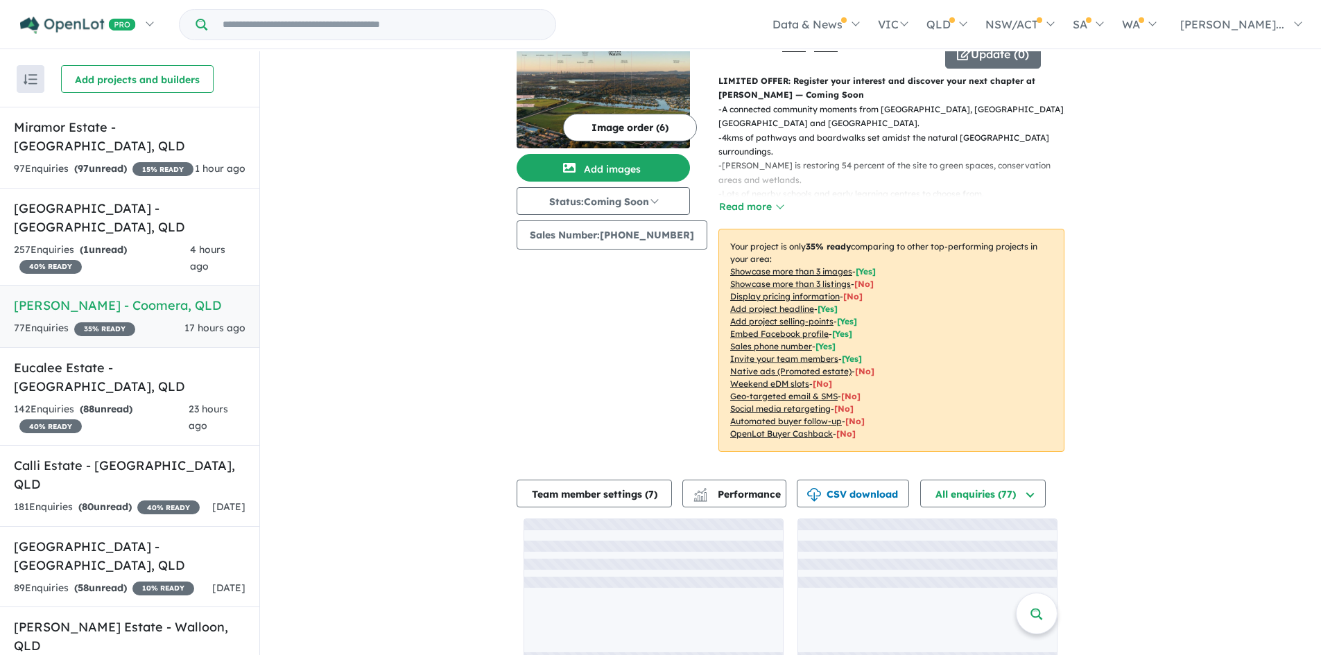
scroll to position [71, 0]
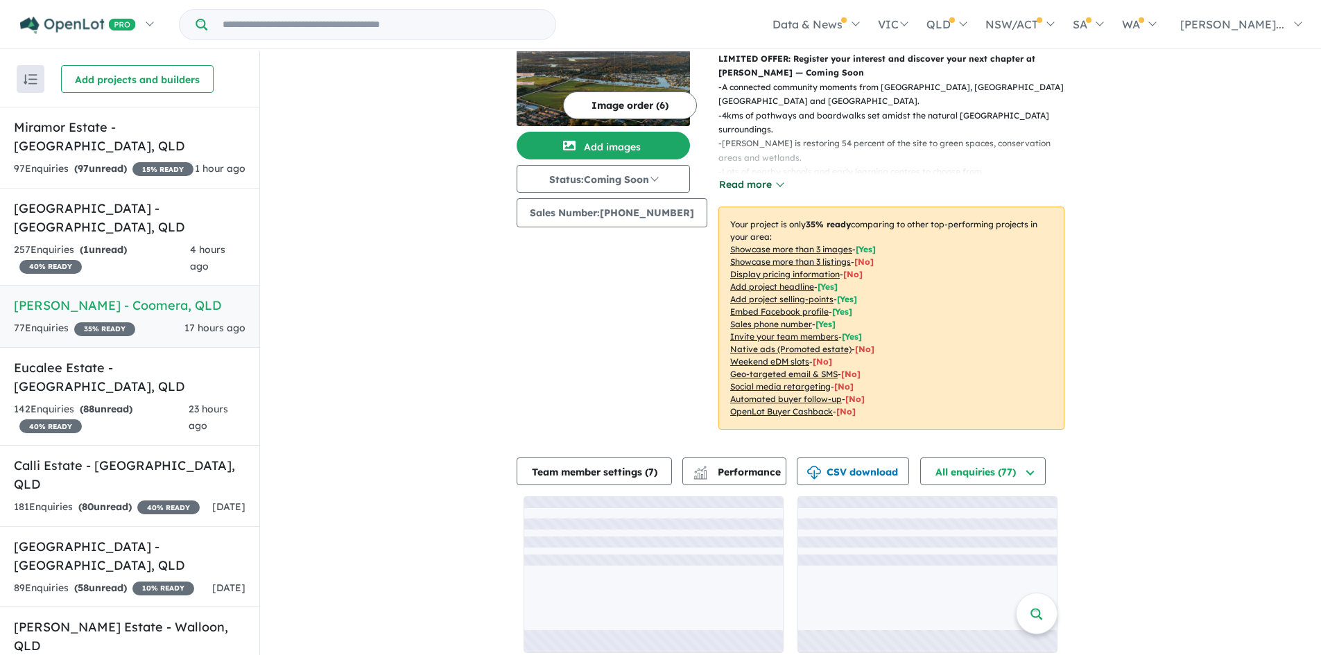
click at [741, 177] on button "Read more" at bounding box center [751, 185] width 65 height 16
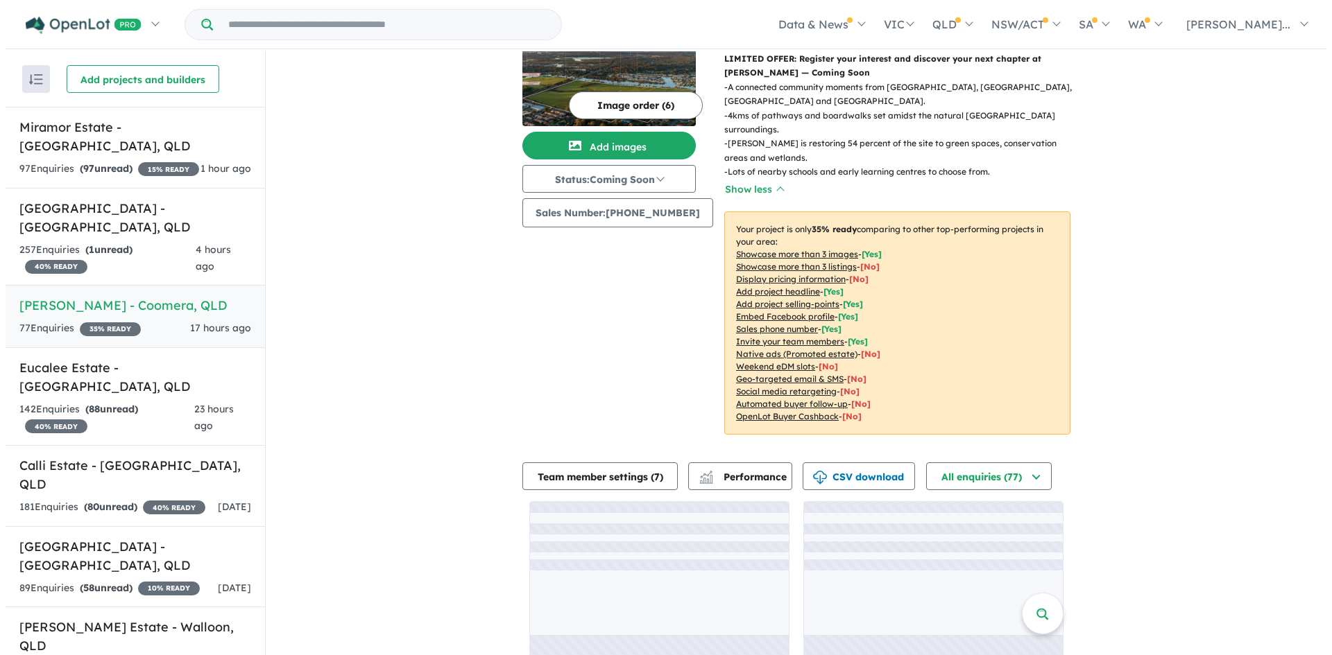
scroll to position [2, 0]
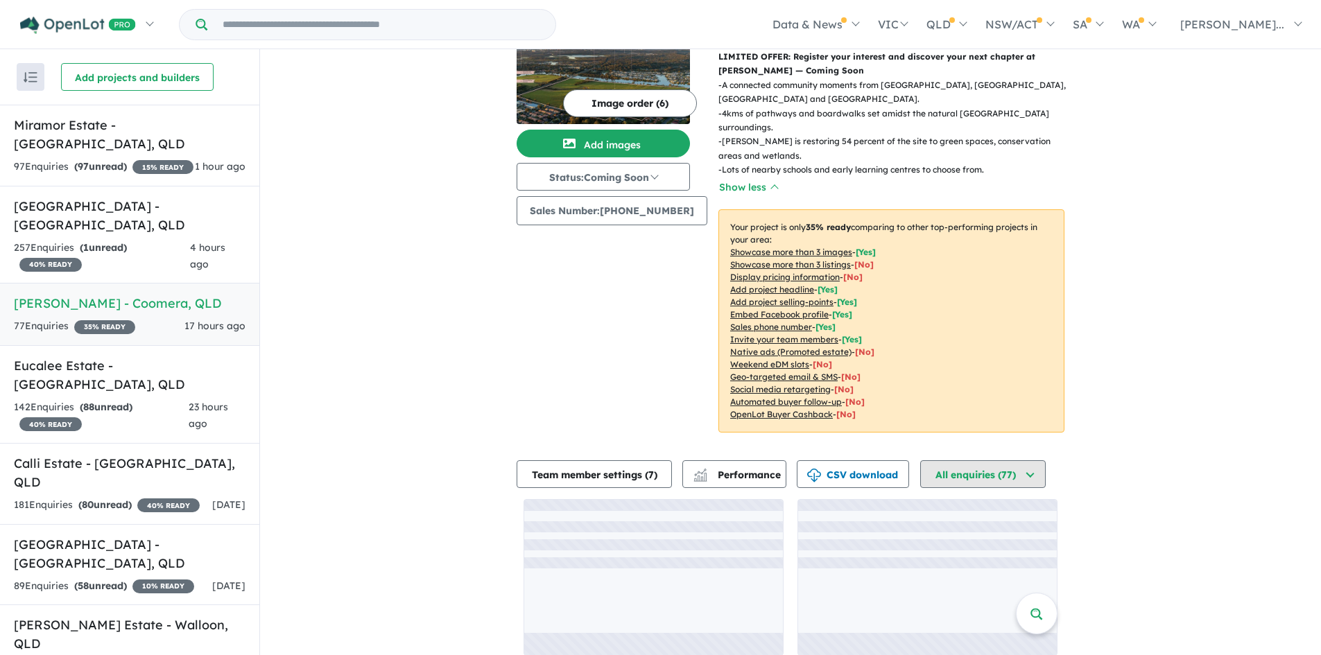
click at [1036, 470] on button "All enquiries ( 77 )" at bounding box center [983, 475] width 126 height 28
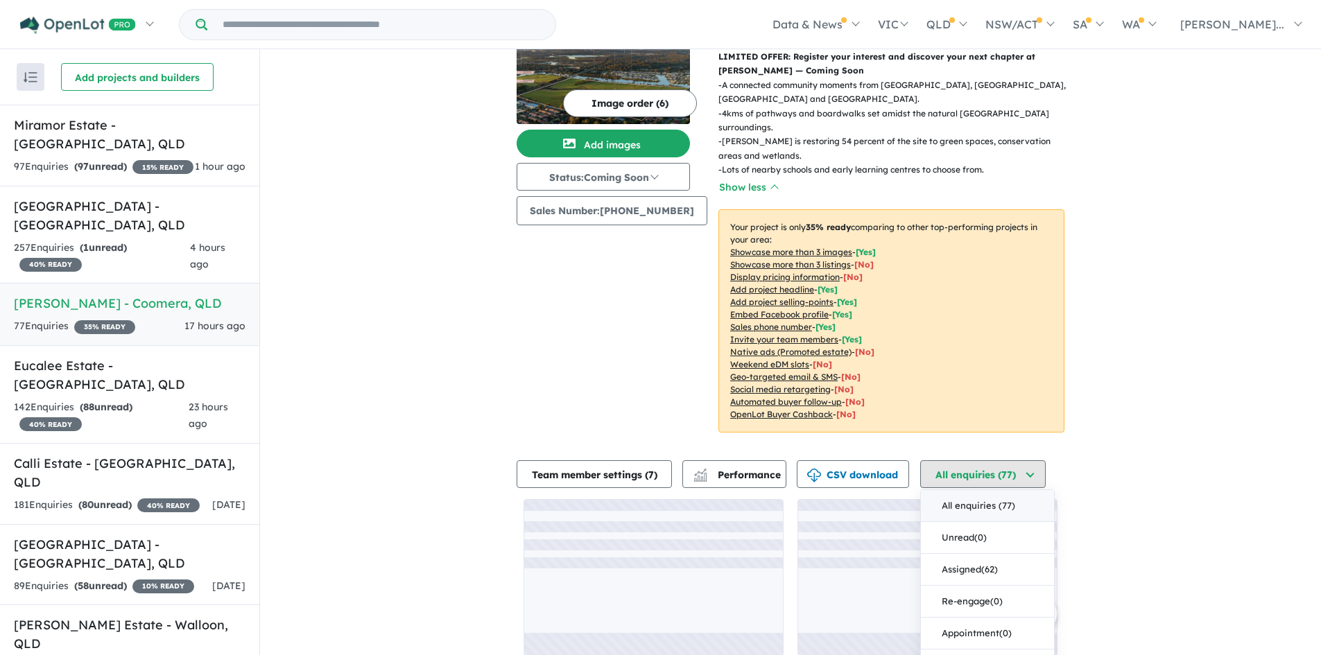
click at [1036, 470] on button "All enquiries ( 77 )" at bounding box center [983, 475] width 126 height 28
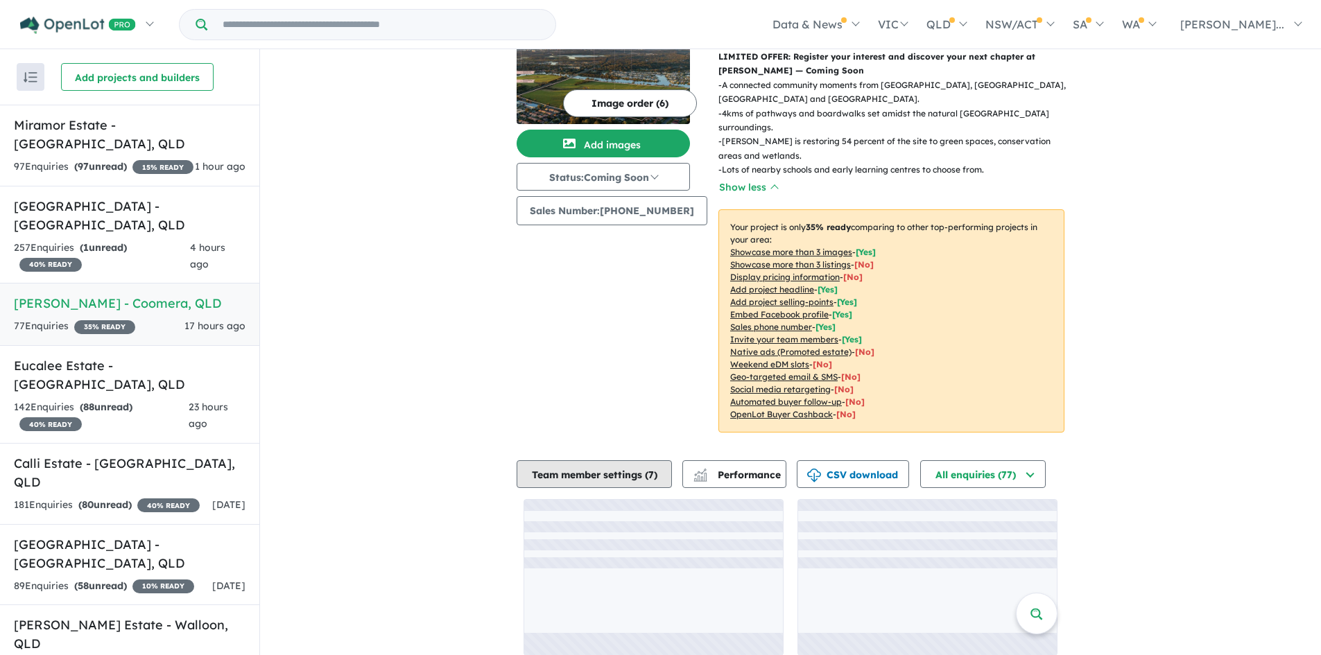
click at [613, 471] on button "Team member settings ( 7 )" at bounding box center [594, 475] width 155 height 28
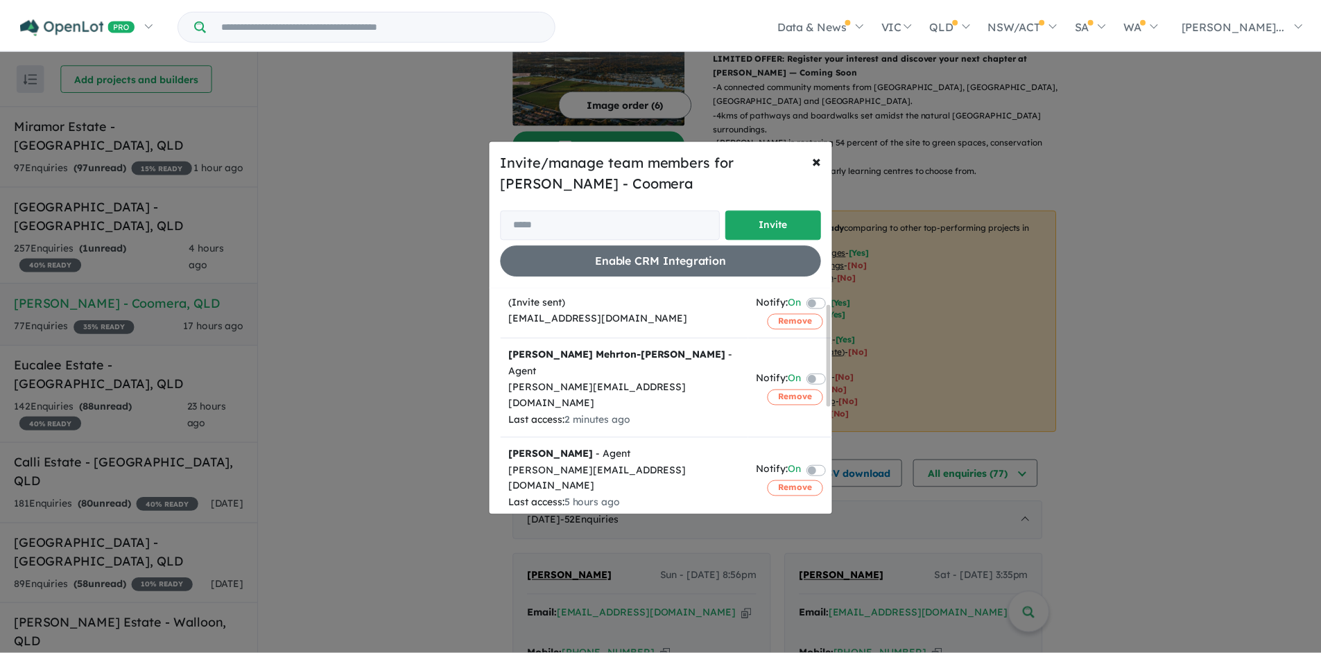
scroll to position [0, 0]
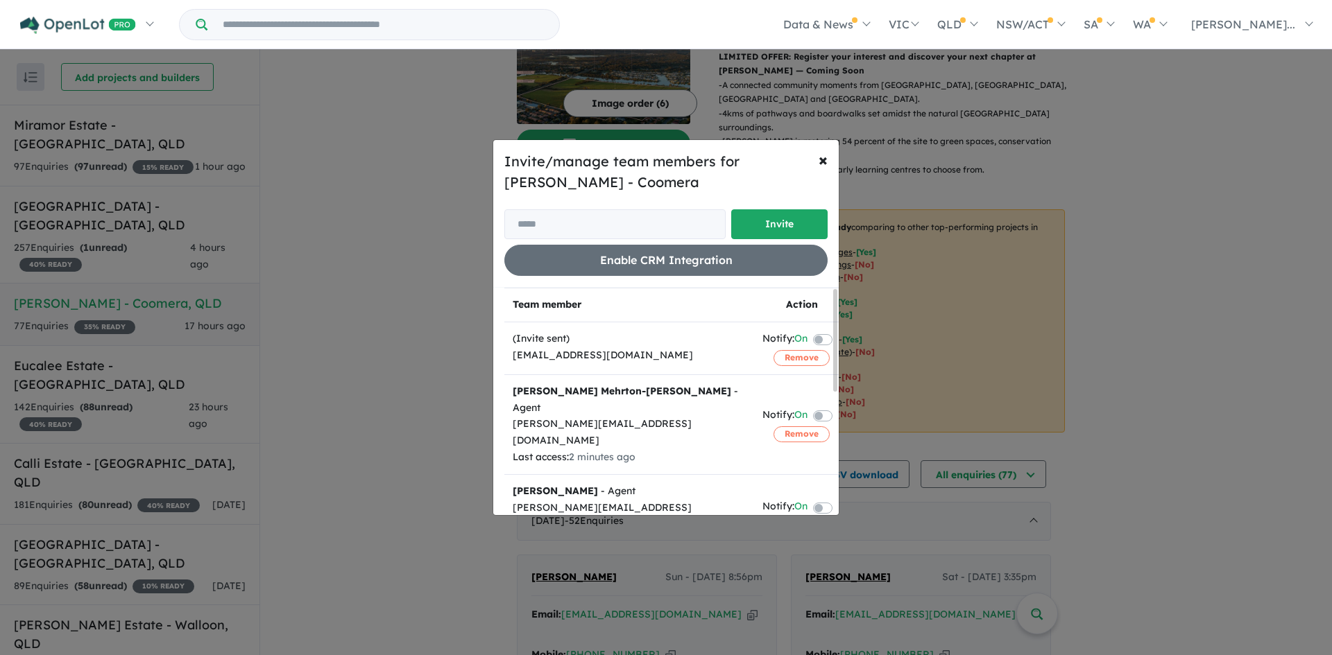
drag, startPoint x: 834, startPoint y: 490, endPoint x: 825, endPoint y: 285, distance: 204.8
click at [825, 290] on div "Team member Action (Invite sent) novellawaters@oliverhume.com.au Notify: On Rem…" at bounding box center [671, 402] width 334 height 228
click at [831, 160] on button "× Close" at bounding box center [822, 159] width 31 height 39
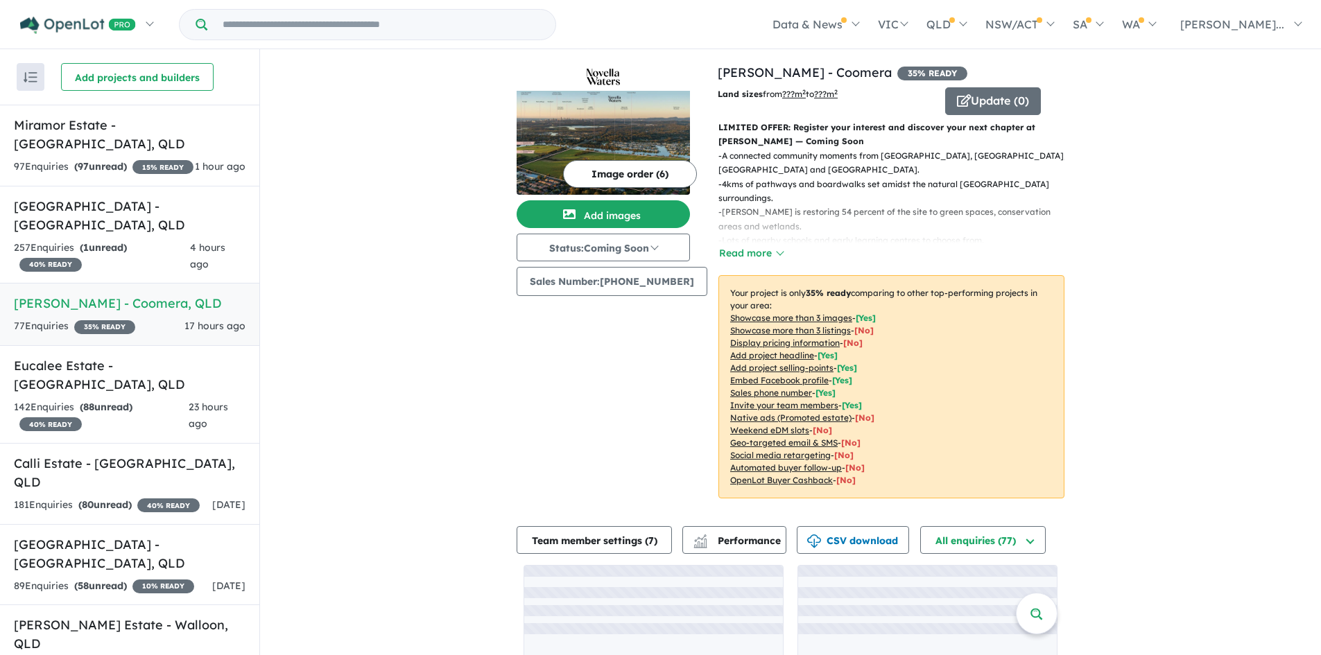
scroll to position [71, 0]
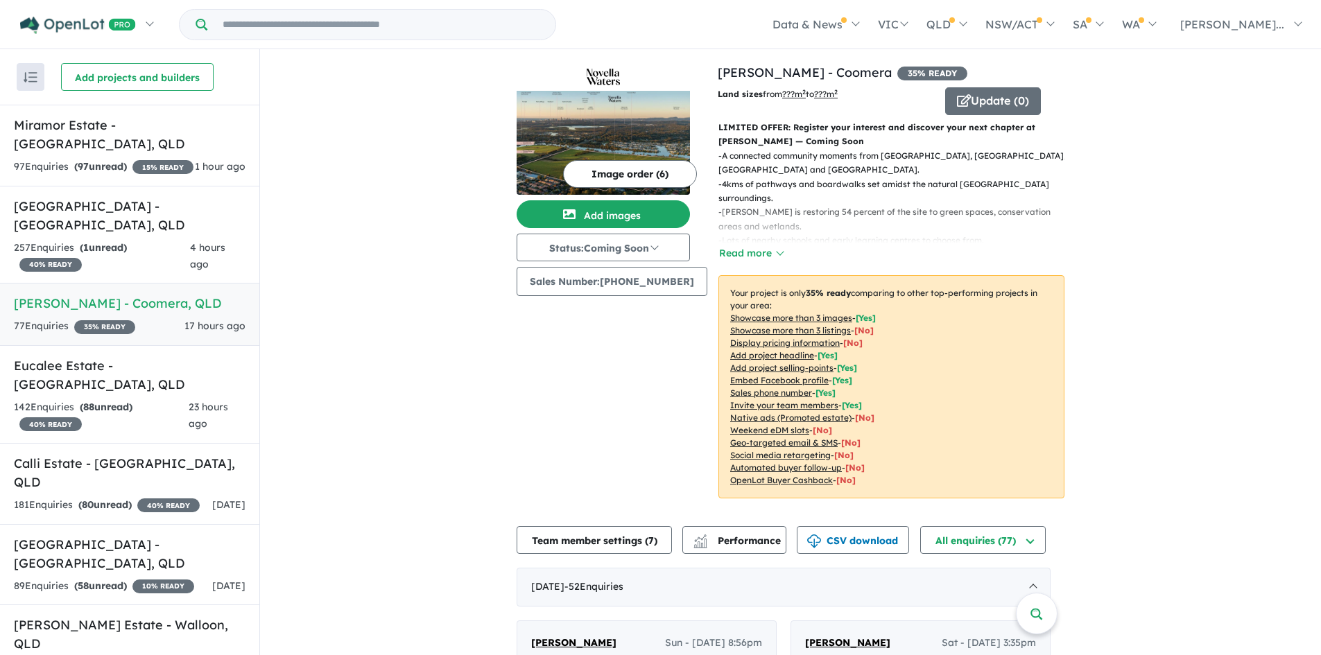
scroll to position [277, 0]
